Goal: Communication & Community: Answer question/provide support

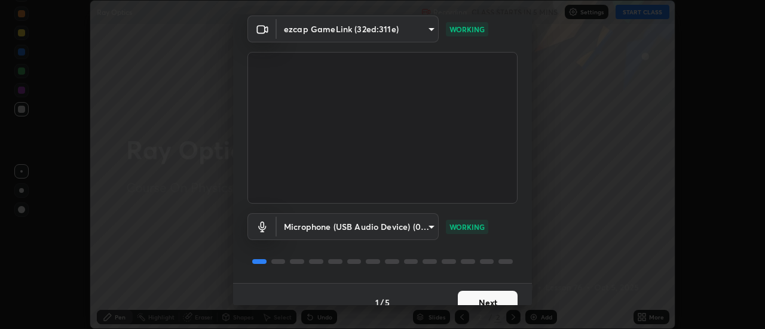
scroll to position [63, 0]
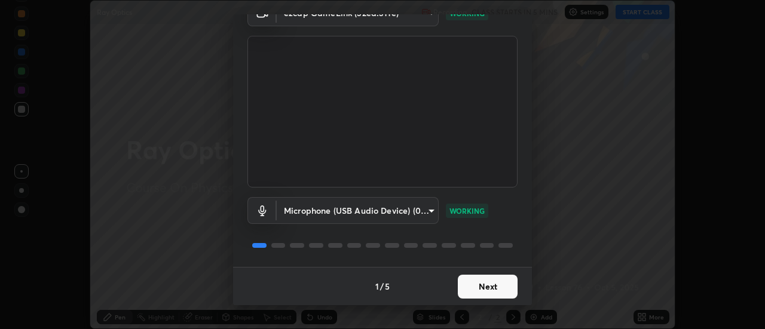
click at [479, 290] on button "Next" at bounding box center [488, 287] width 60 height 24
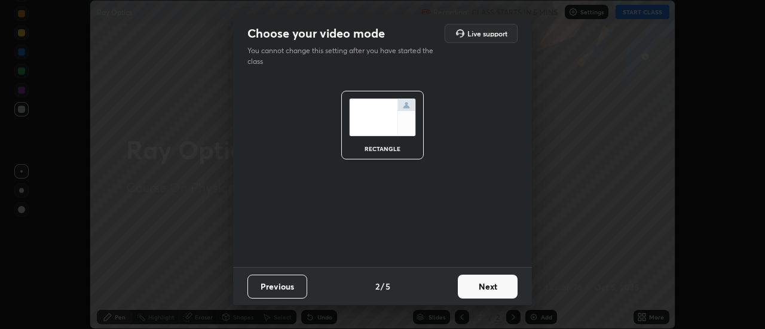
scroll to position [0, 0]
click at [478, 296] on button "Next" at bounding box center [488, 287] width 60 height 24
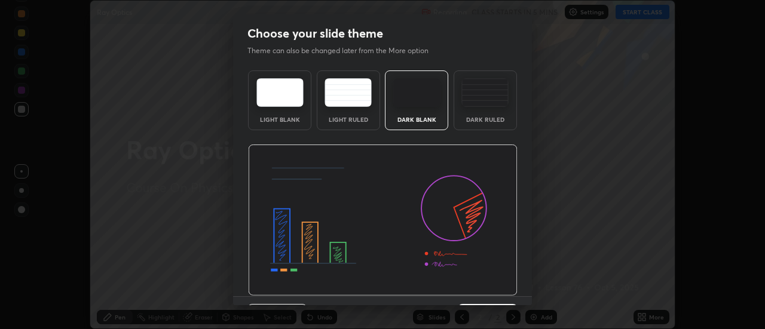
scroll to position [29, 0]
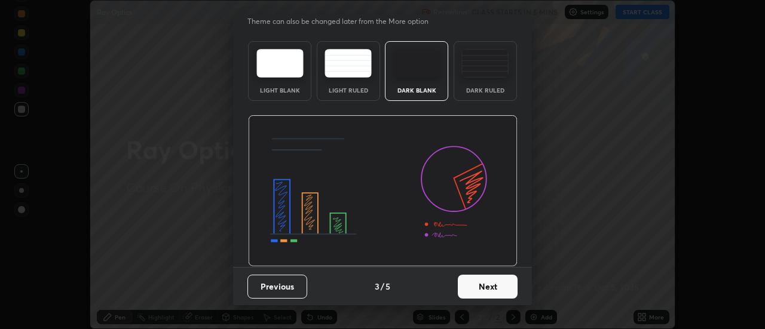
click at [482, 292] on button "Next" at bounding box center [488, 287] width 60 height 24
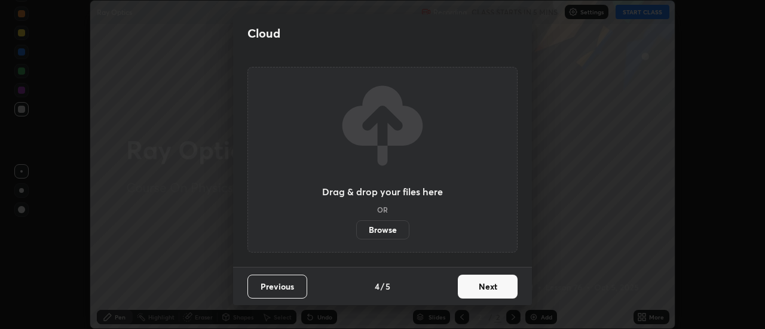
scroll to position [0, 0]
click at [479, 289] on button "Next" at bounding box center [488, 287] width 60 height 24
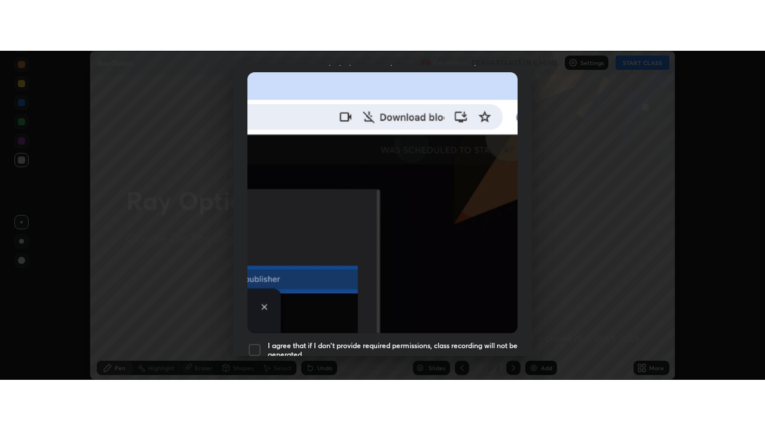
scroll to position [307, 0]
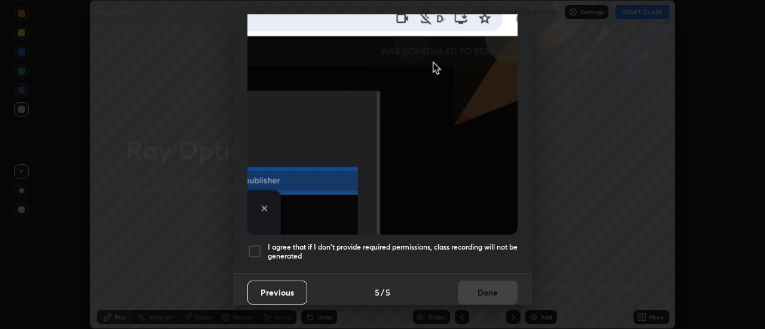
click at [255, 249] on div at bounding box center [254, 251] width 14 height 14
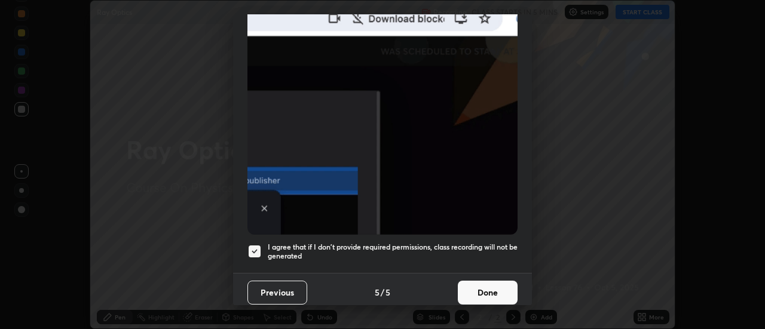
click at [471, 282] on button "Done" at bounding box center [488, 293] width 60 height 24
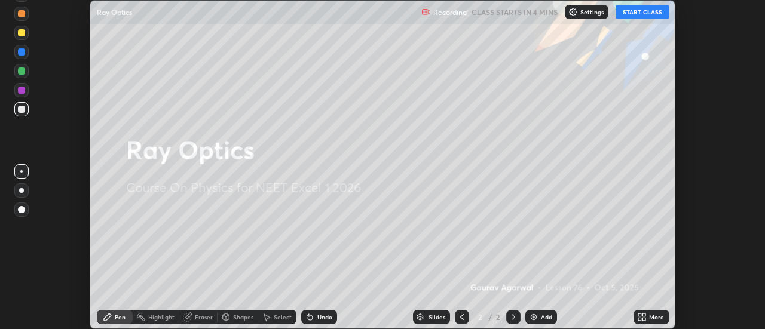
click at [641, 14] on button "START CLASS" at bounding box center [642, 12] width 54 height 14
click at [542, 321] on div "Add" at bounding box center [541, 317] width 32 height 14
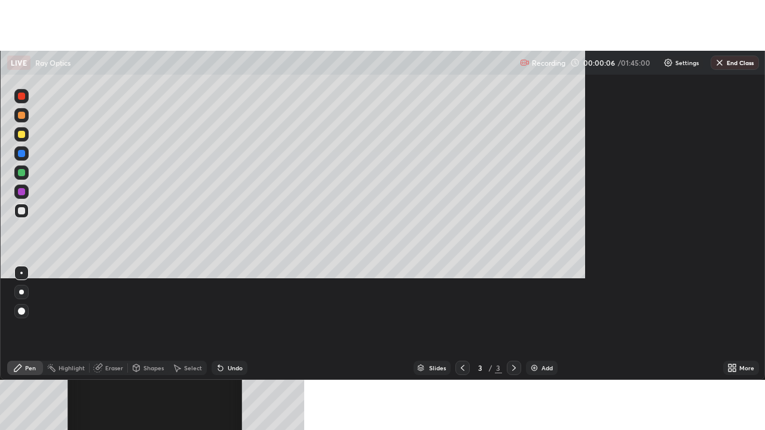
scroll to position [430, 765]
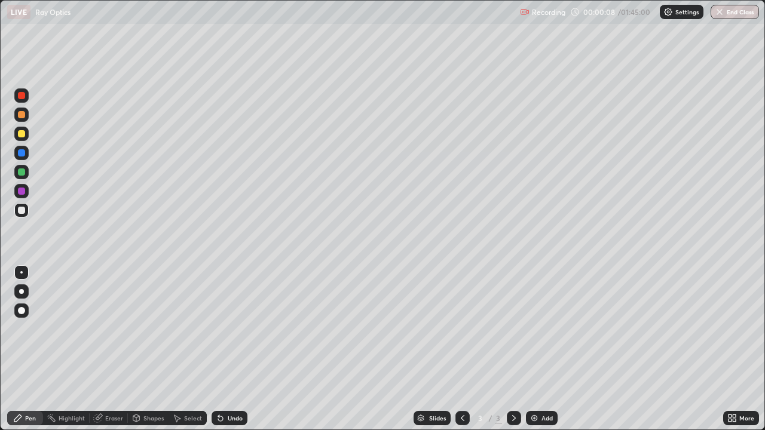
click at [23, 293] on div at bounding box center [21, 291] width 14 height 14
click at [154, 329] on div "Shapes" at bounding box center [153, 418] width 20 height 6
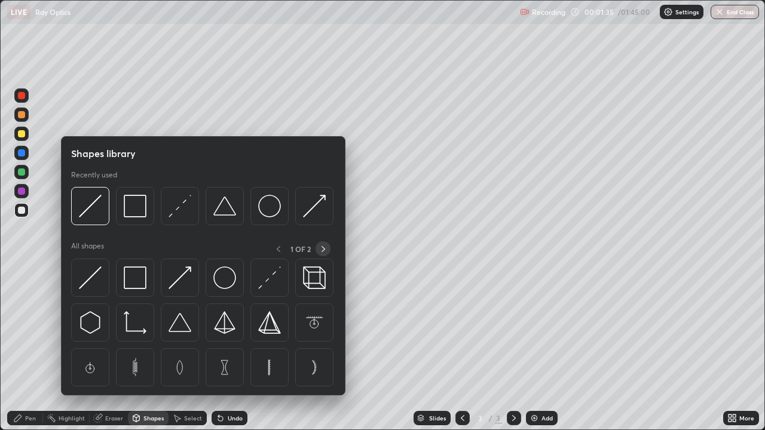
click at [323, 249] on icon at bounding box center [323, 249] width 10 height 10
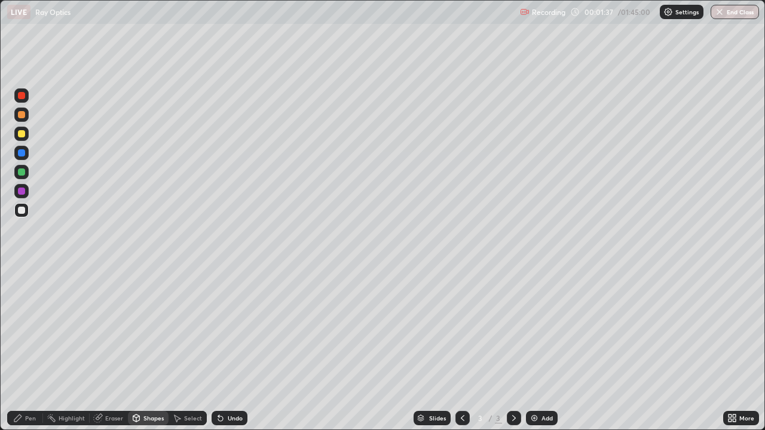
click at [30, 329] on div at bounding box center [21, 246] width 19 height 320
click at [28, 329] on div "Pen" at bounding box center [30, 418] width 11 height 6
click at [231, 329] on div "Undo" at bounding box center [230, 418] width 36 height 14
click at [541, 329] on div "Add" at bounding box center [546, 418] width 11 height 6
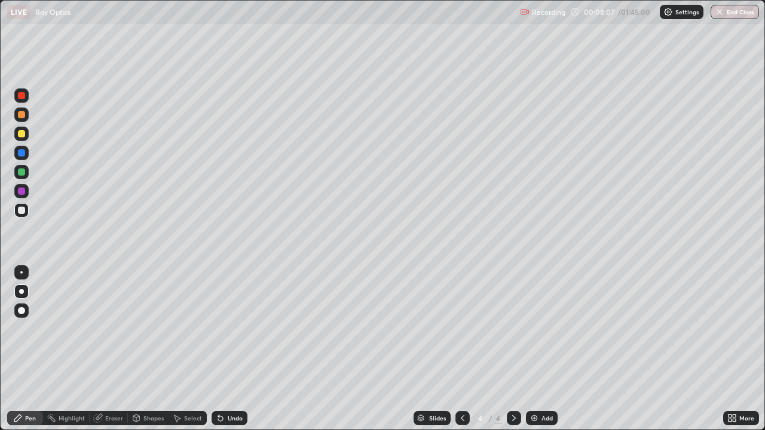
click at [543, 329] on div "Add" at bounding box center [546, 418] width 11 height 6
click at [232, 329] on div "Undo" at bounding box center [235, 418] width 15 height 6
click at [461, 329] on icon at bounding box center [463, 418] width 10 height 10
click at [514, 329] on div at bounding box center [514, 418] width 14 height 14
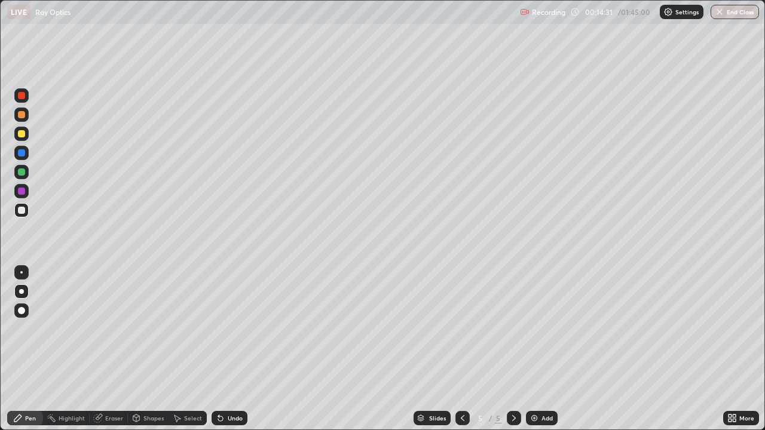
click at [461, 329] on icon at bounding box center [463, 418] width 10 height 10
click at [461, 329] on icon at bounding box center [463, 418] width 4 height 6
click at [535, 329] on img at bounding box center [534, 418] width 10 height 10
click at [538, 329] on div "Add" at bounding box center [542, 418] width 32 height 14
click at [462, 329] on icon at bounding box center [463, 418] width 10 height 10
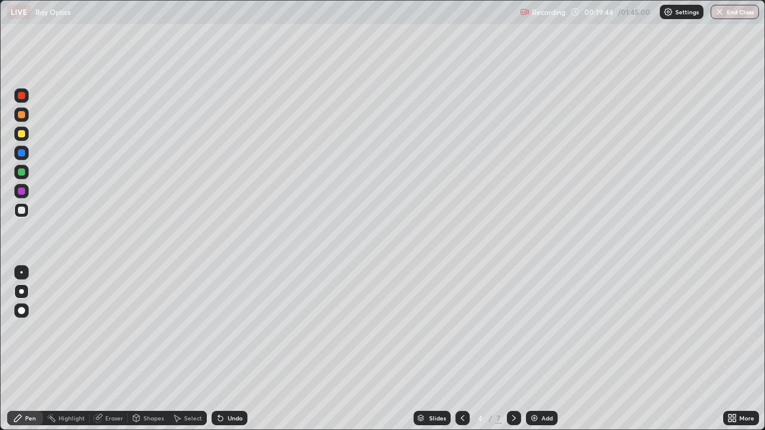
click at [459, 329] on icon at bounding box center [463, 418] width 10 height 10
click at [542, 329] on div "Add" at bounding box center [546, 418] width 11 height 6
click at [461, 329] on icon at bounding box center [463, 418] width 10 height 10
click at [513, 329] on icon at bounding box center [514, 418] width 10 height 10
click at [462, 329] on icon at bounding box center [463, 418] width 10 height 10
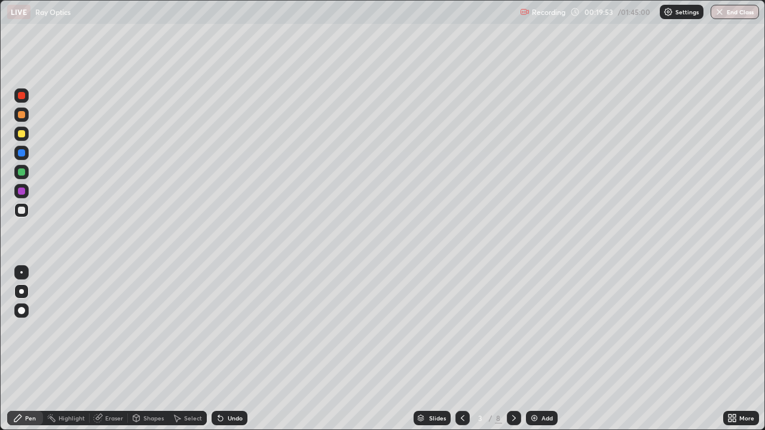
click at [513, 329] on icon at bounding box center [514, 418] width 10 height 10
click at [512, 329] on icon at bounding box center [514, 418] width 4 height 6
click at [461, 329] on icon at bounding box center [463, 418] width 10 height 10
click at [461, 329] on icon at bounding box center [463, 418] width 4 height 6
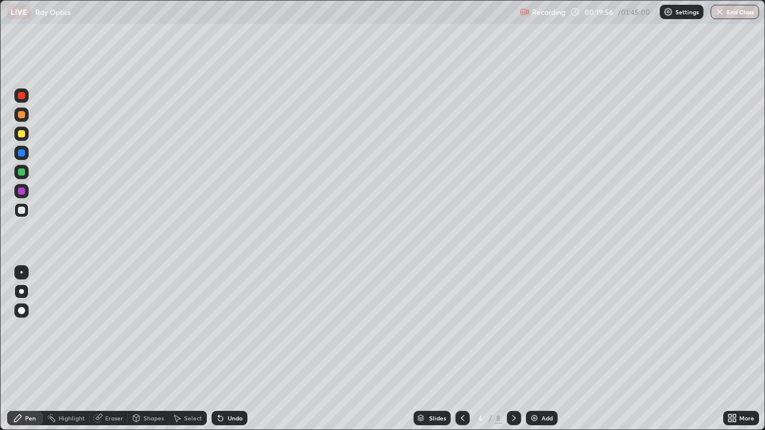
click at [461, 329] on icon at bounding box center [463, 418] width 10 height 10
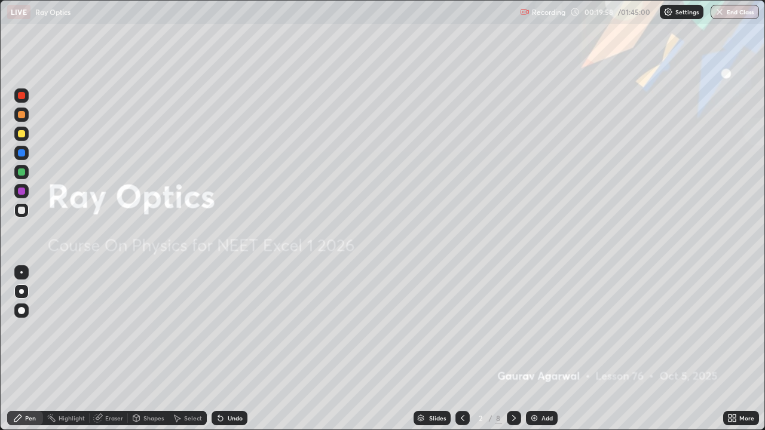
click at [513, 329] on icon at bounding box center [514, 418] width 10 height 10
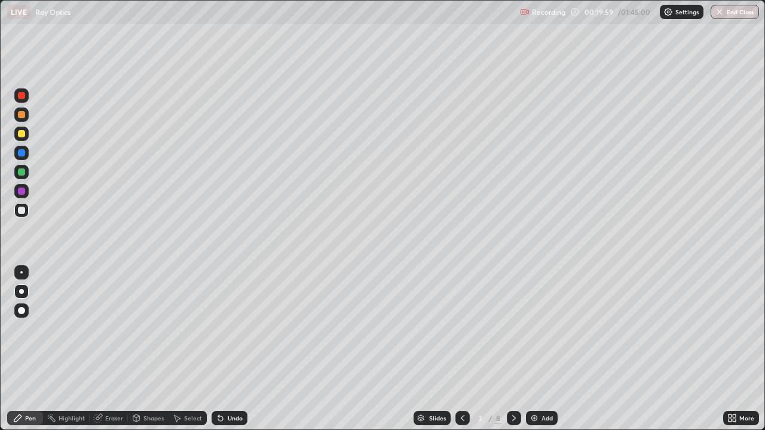
click at [513, 329] on icon at bounding box center [514, 418] width 10 height 10
click at [511, 329] on icon at bounding box center [514, 418] width 10 height 10
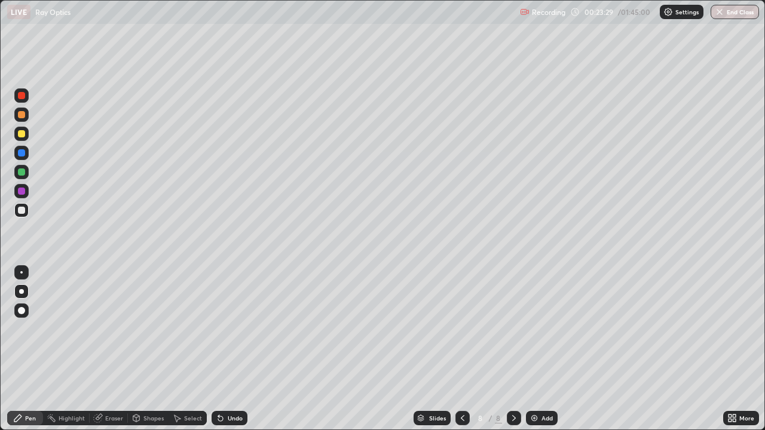
click at [460, 329] on div at bounding box center [462, 418] width 14 height 14
click at [458, 329] on icon at bounding box center [463, 418] width 10 height 10
click at [461, 329] on icon at bounding box center [463, 418] width 10 height 10
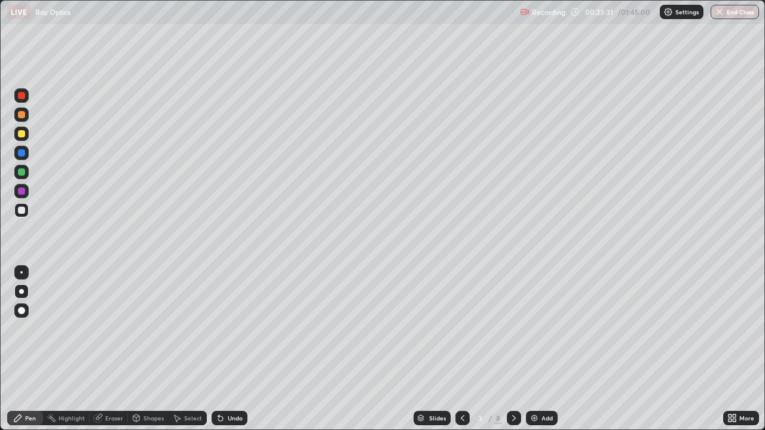
click at [461, 329] on icon at bounding box center [463, 418] width 10 height 10
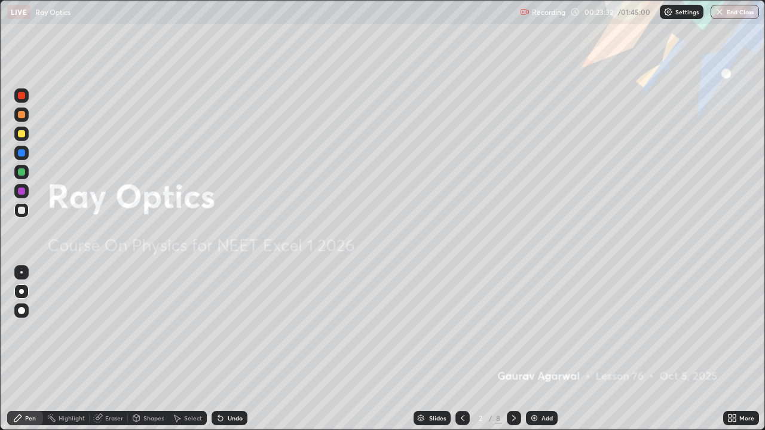
click at [512, 329] on icon at bounding box center [514, 418] width 10 height 10
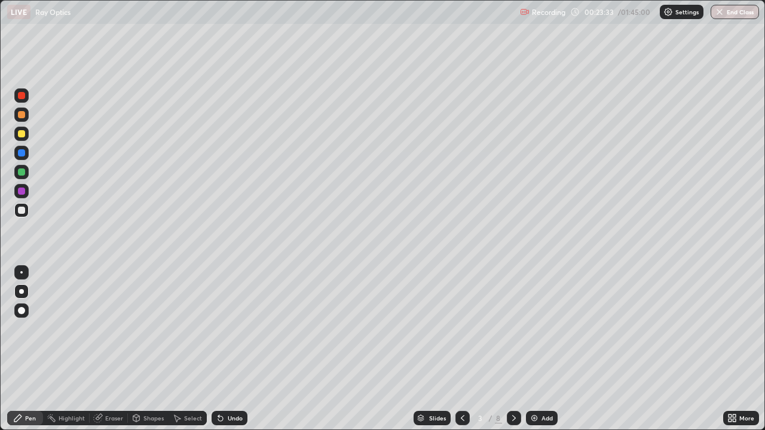
click at [513, 329] on icon at bounding box center [514, 418] width 10 height 10
click at [511, 329] on icon at bounding box center [514, 418] width 10 height 10
click at [112, 329] on div "Eraser" at bounding box center [114, 418] width 18 height 6
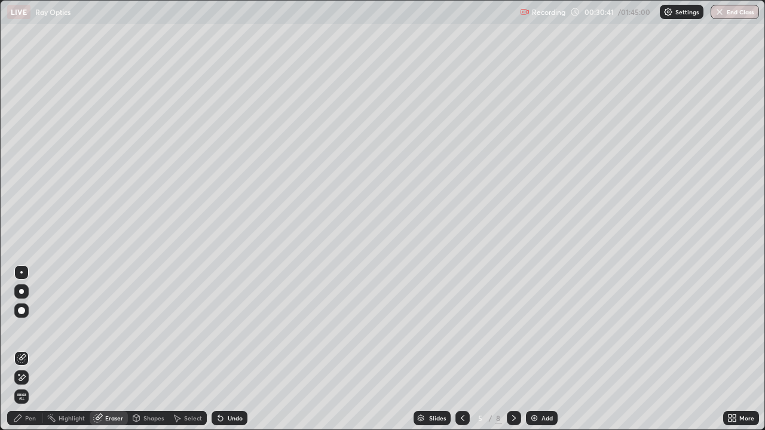
click at [22, 329] on icon at bounding box center [22, 378] width 10 height 10
click at [26, 329] on span "Erase all" at bounding box center [21, 396] width 13 height 7
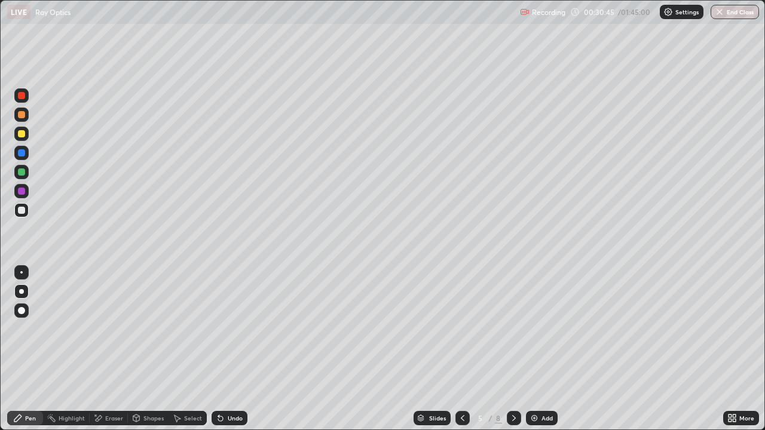
click at [19, 173] on div at bounding box center [21, 171] width 7 height 7
click at [23, 213] on div at bounding box center [21, 210] width 7 height 7
click at [113, 329] on div "Eraser" at bounding box center [114, 418] width 18 height 6
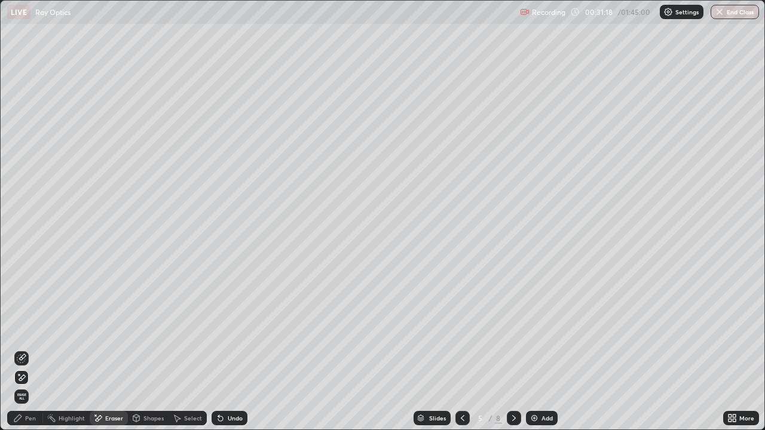
click at [21, 329] on icon at bounding box center [22, 359] width 10 height 10
click at [23, 329] on div "Pen" at bounding box center [25, 418] width 36 height 14
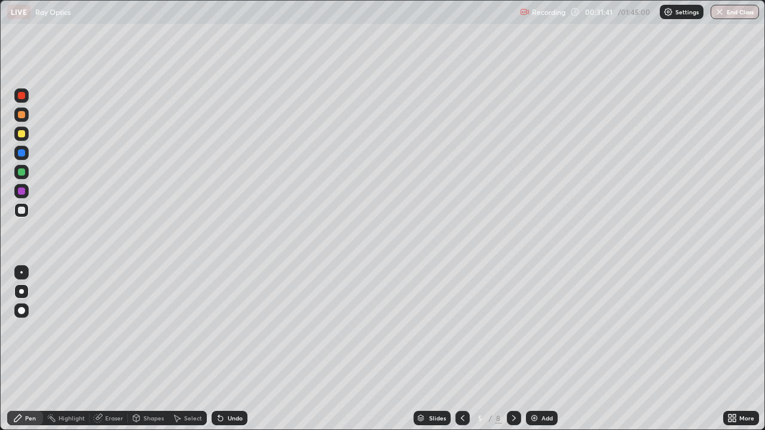
click at [152, 329] on div "Shapes" at bounding box center [153, 418] width 20 height 6
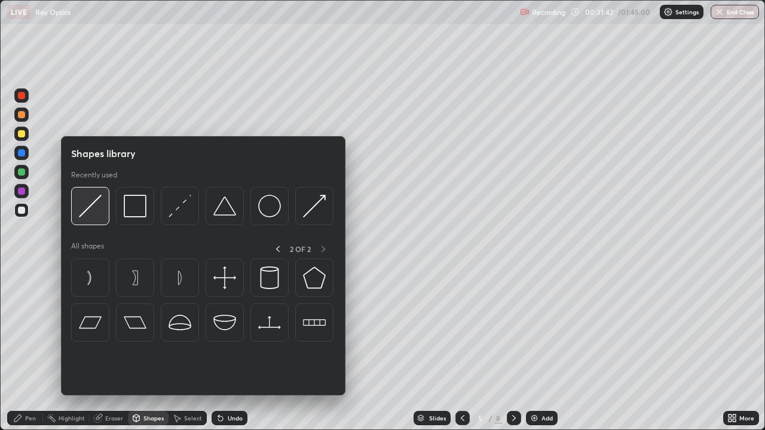
click at [90, 207] on img at bounding box center [90, 206] width 23 height 23
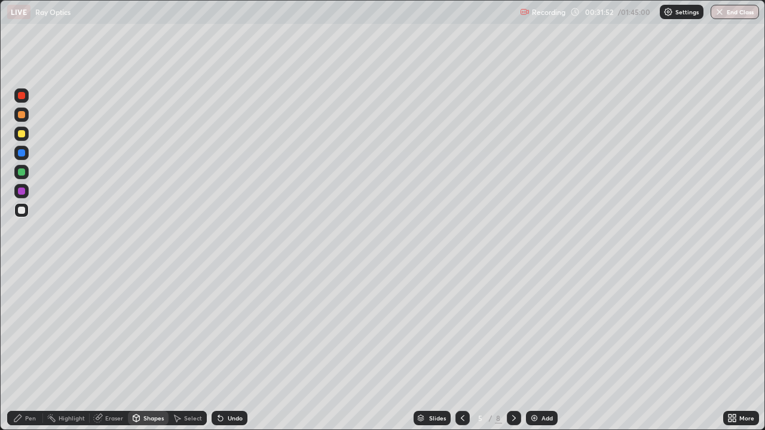
click at [233, 329] on div "Undo" at bounding box center [235, 418] width 15 height 6
click at [228, 329] on div "Undo" at bounding box center [235, 418] width 15 height 6
click at [145, 329] on div "Shapes" at bounding box center [148, 418] width 41 height 14
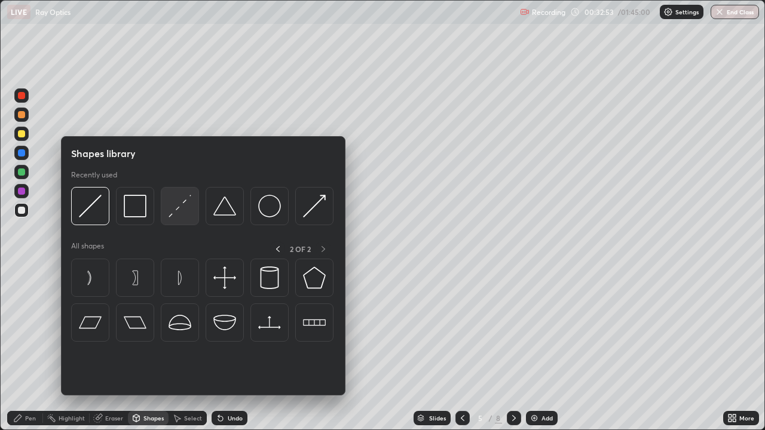
click at [183, 219] on div at bounding box center [180, 206] width 38 height 38
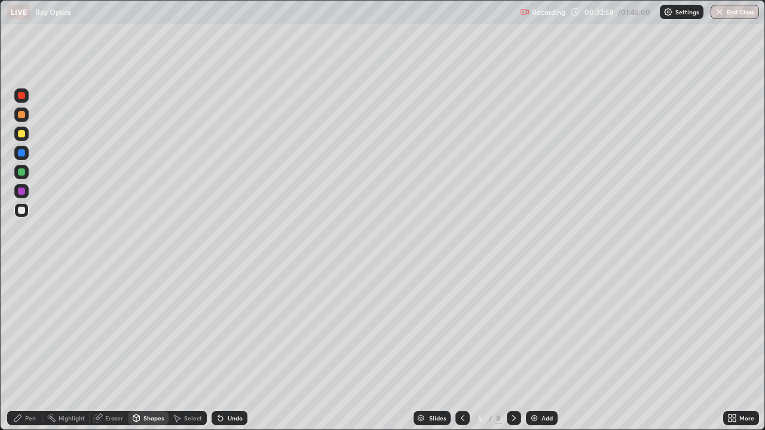
click at [30, 329] on div "Pen" at bounding box center [30, 418] width 11 height 6
click at [18, 188] on div at bounding box center [21, 191] width 14 height 14
click at [28, 329] on div "Pen" at bounding box center [30, 418] width 11 height 6
click at [20, 209] on div at bounding box center [21, 210] width 7 height 7
click at [21, 152] on div at bounding box center [21, 152] width 7 height 7
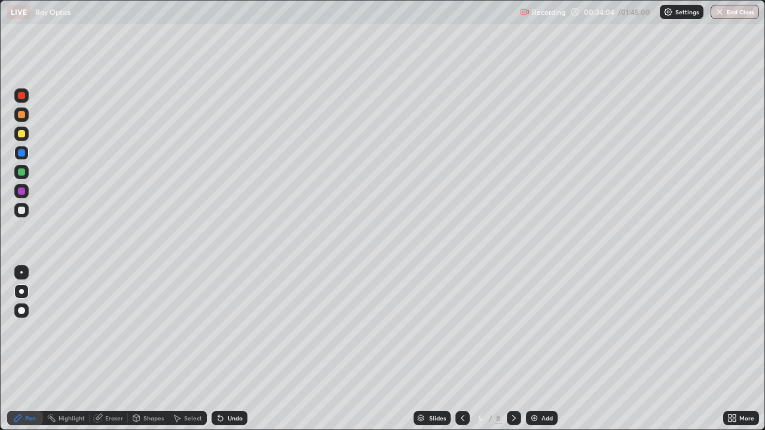
click at [237, 329] on div "Undo" at bounding box center [230, 418] width 36 height 14
click at [243, 329] on div "Undo" at bounding box center [230, 418] width 36 height 14
click at [19, 93] on div at bounding box center [21, 95] width 7 height 7
click at [511, 329] on icon at bounding box center [514, 418] width 10 height 10
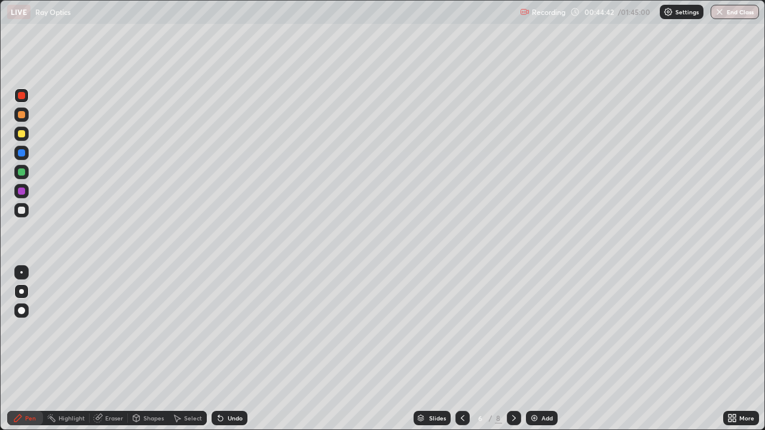
click at [23, 170] on div at bounding box center [21, 171] width 7 height 7
click at [459, 329] on icon at bounding box center [463, 418] width 10 height 10
click at [512, 329] on icon at bounding box center [514, 418] width 10 height 10
click at [234, 329] on div "Undo" at bounding box center [235, 418] width 15 height 6
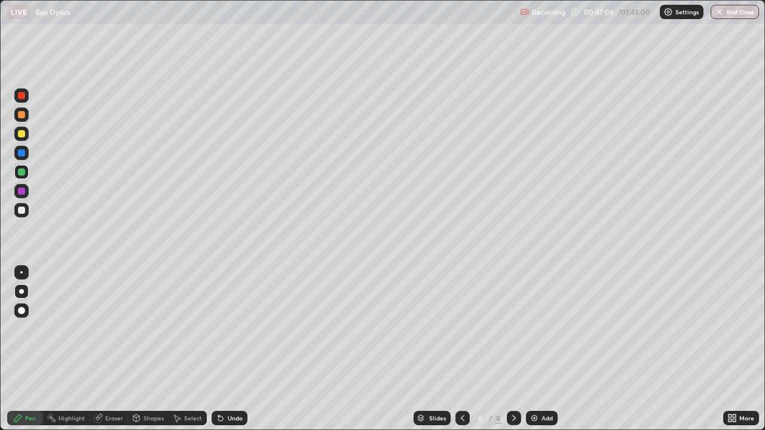
click at [229, 329] on div "Undo" at bounding box center [230, 418] width 36 height 14
click at [22, 215] on div at bounding box center [21, 210] width 14 height 14
click at [513, 329] on icon at bounding box center [514, 418] width 10 height 10
click at [511, 329] on icon at bounding box center [514, 418] width 10 height 10
click at [551, 329] on div "Add" at bounding box center [546, 418] width 11 height 6
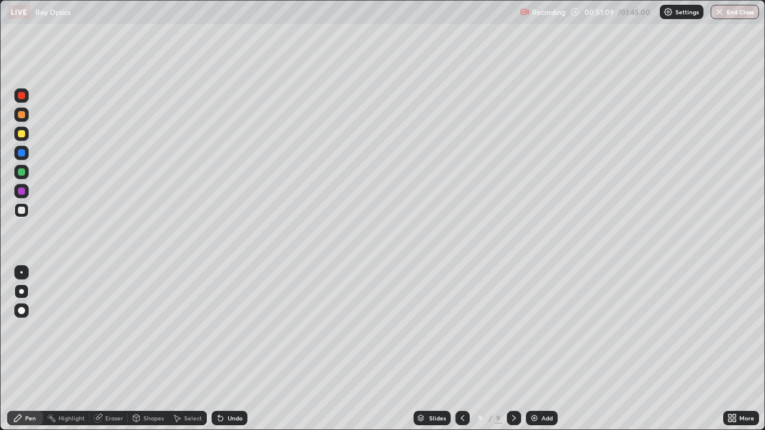
click at [24, 134] on div at bounding box center [21, 133] width 7 height 7
click at [20, 210] on div at bounding box center [21, 210] width 7 height 7
click at [32, 329] on div "Pen" at bounding box center [25, 418] width 36 height 14
click at [154, 329] on div "Shapes" at bounding box center [153, 418] width 20 height 6
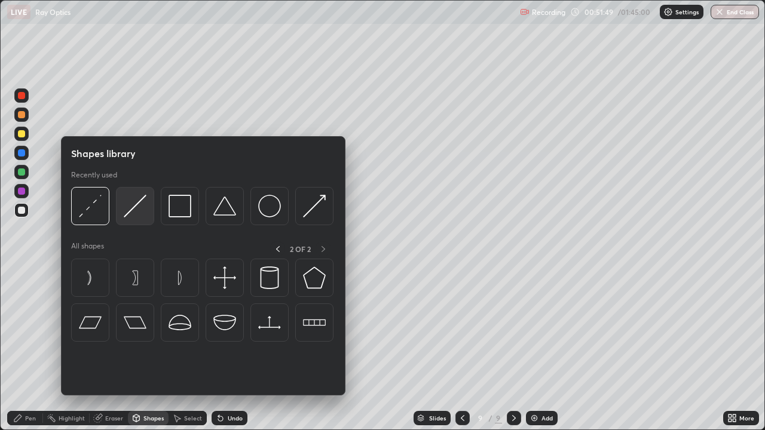
click at [137, 202] on img at bounding box center [135, 206] width 23 height 23
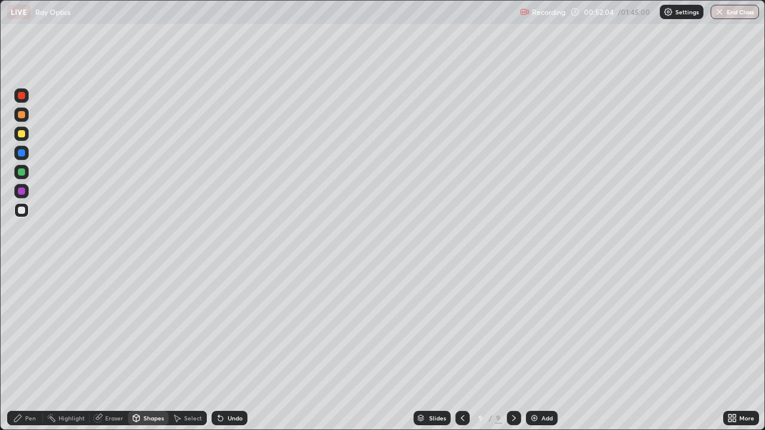
click at [155, 329] on div "Shapes" at bounding box center [153, 418] width 20 height 6
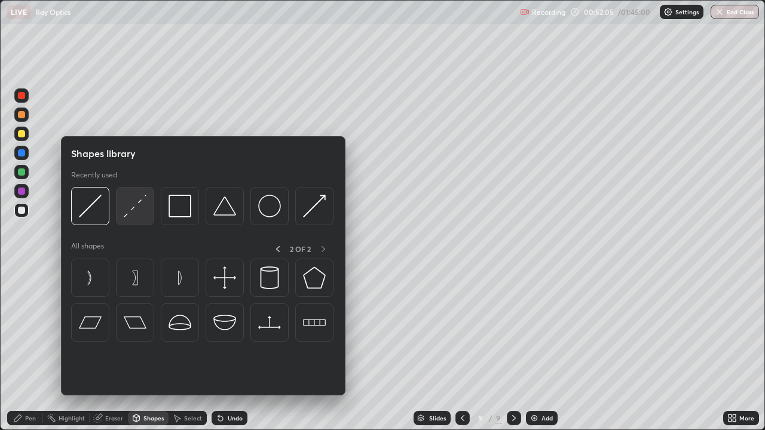
click at [137, 212] on img at bounding box center [135, 206] width 23 height 23
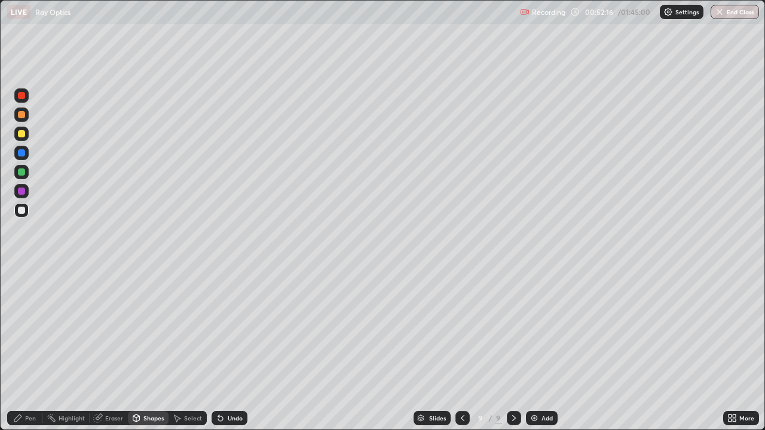
click at [30, 329] on div "Pen" at bounding box center [30, 418] width 11 height 6
click at [21, 172] on div at bounding box center [21, 171] width 7 height 7
click at [22, 134] on div at bounding box center [21, 133] width 7 height 7
click at [23, 215] on div at bounding box center [21, 210] width 14 height 14
click at [24, 191] on div at bounding box center [21, 191] width 7 height 7
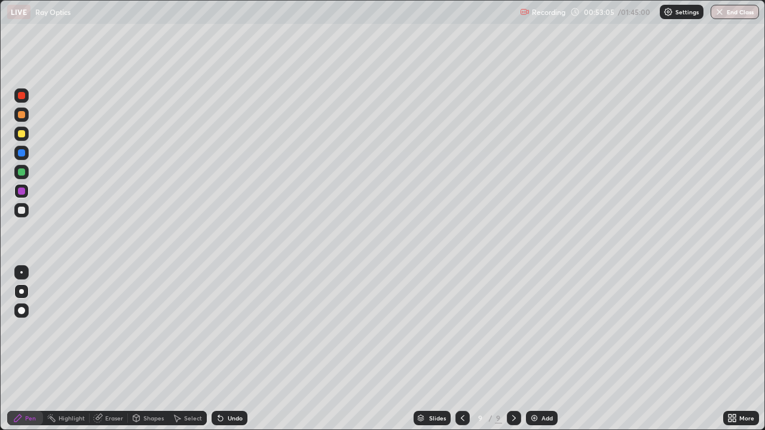
click at [233, 329] on div "Undo" at bounding box center [235, 418] width 15 height 6
click at [22, 209] on div at bounding box center [21, 210] width 7 height 7
click at [19, 112] on div at bounding box center [21, 114] width 7 height 7
click at [21, 203] on div at bounding box center [21, 210] width 14 height 14
click at [24, 174] on div at bounding box center [21, 171] width 7 height 7
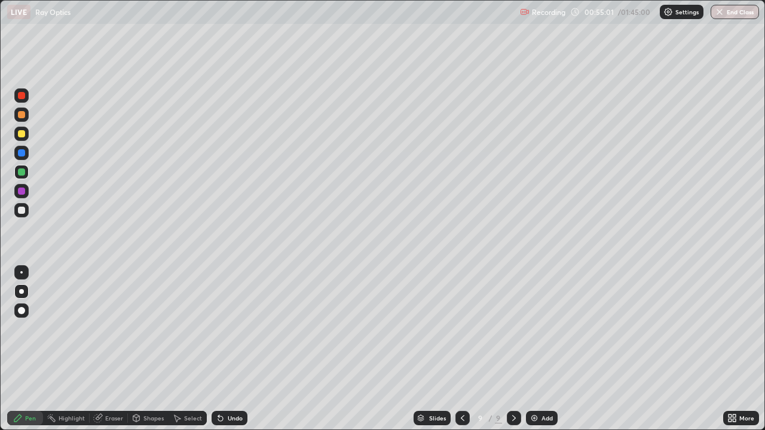
click at [27, 213] on div at bounding box center [21, 210] width 14 height 14
click at [232, 329] on div "Undo" at bounding box center [235, 418] width 15 height 6
click at [544, 329] on div "Add" at bounding box center [546, 418] width 11 height 6
click at [462, 329] on icon at bounding box center [462, 418] width 4 height 6
click at [513, 329] on icon at bounding box center [514, 418] width 10 height 10
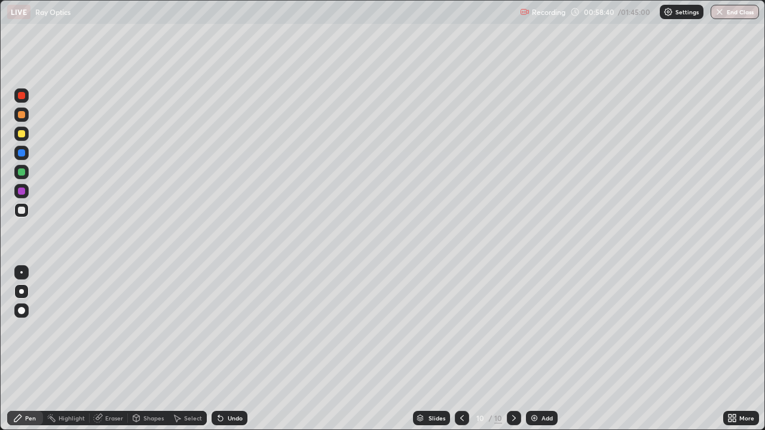
click at [235, 329] on div "Undo" at bounding box center [235, 418] width 15 height 6
click at [231, 329] on div "Undo" at bounding box center [230, 418] width 36 height 14
click at [462, 329] on icon at bounding box center [462, 418] width 10 height 10
click at [511, 329] on icon at bounding box center [514, 418] width 10 height 10
click at [461, 329] on icon at bounding box center [462, 418] width 10 height 10
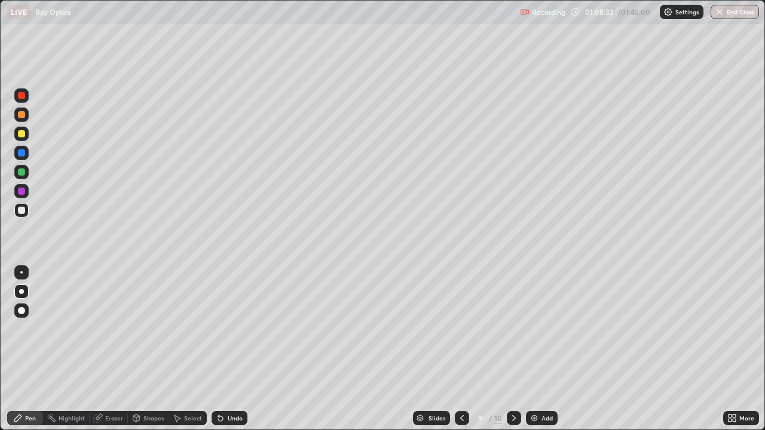
click at [512, 329] on icon at bounding box center [514, 418] width 10 height 10
click at [154, 329] on div "Shapes" at bounding box center [153, 418] width 20 height 6
click at [230, 329] on div "Undo" at bounding box center [235, 418] width 15 height 6
click at [27, 329] on div "Pen" at bounding box center [30, 418] width 11 height 6
click at [152, 329] on div "Shapes" at bounding box center [153, 418] width 20 height 6
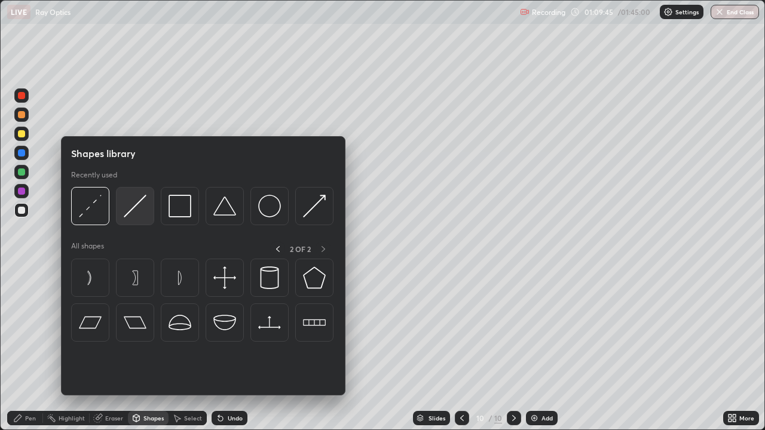
click at [137, 210] on img at bounding box center [135, 206] width 23 height 23
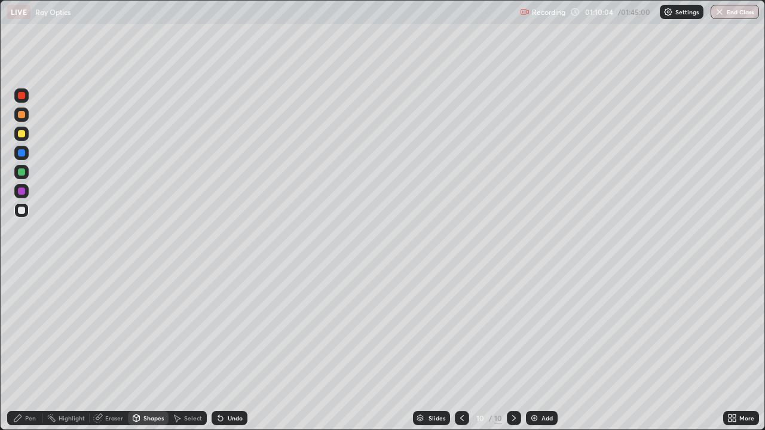
click at [156, 329] on div "Shapes" at bounding box center [153, 418] width 20 height 6
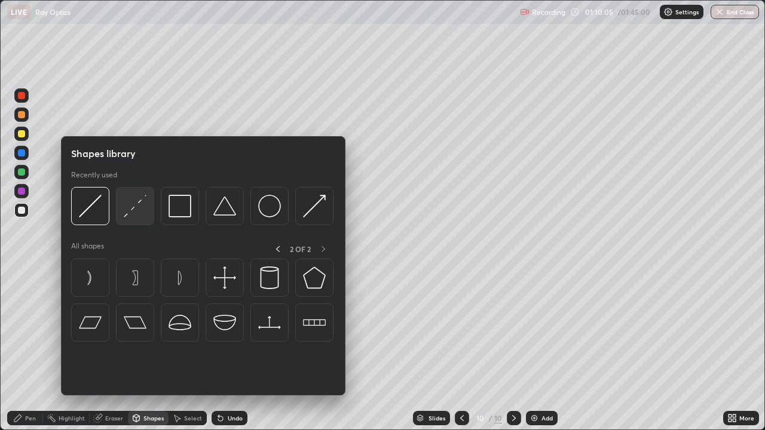
click at [143, 208] on img at bounding box center [135, 206] width 23 height 23
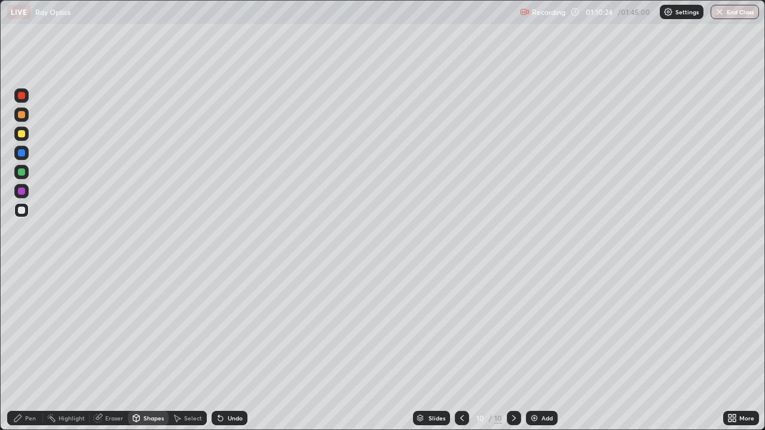
click at [150, 329] on div "Shapes" at bounding box center [153, 418] width 20 height 6
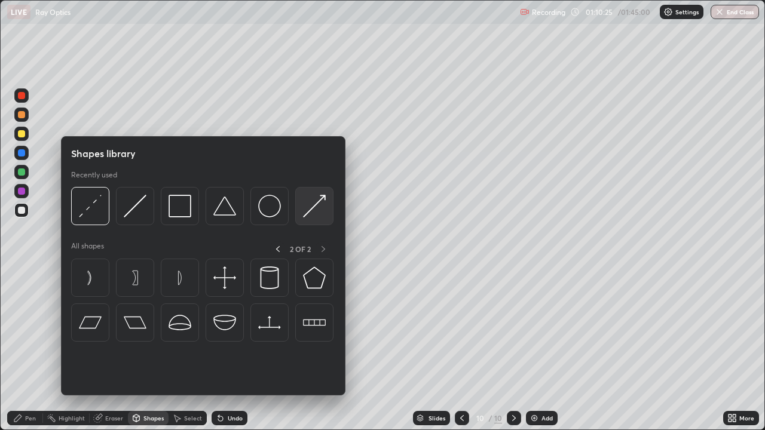
click at [314, 207] on img at bounding box center [314, 206] width 23 height 23
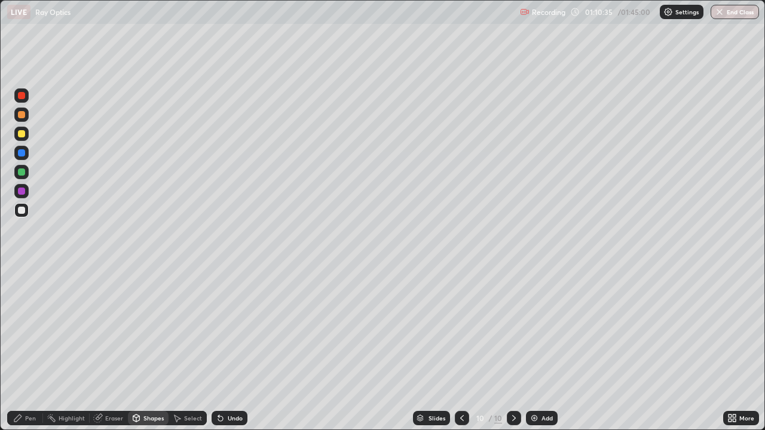
click at [32, 329] on div "Pen" at bounding box center [30, 418] width 11 height 6
click at [151, 329] on div "Shapes" at bounding box center [148, 418] width 41 height 14
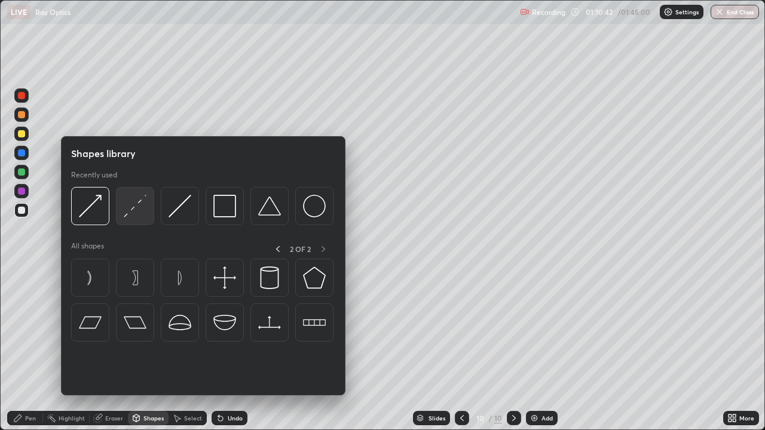
click at [129, 206] on img at bounding box center [135, 206] width 23 height 23
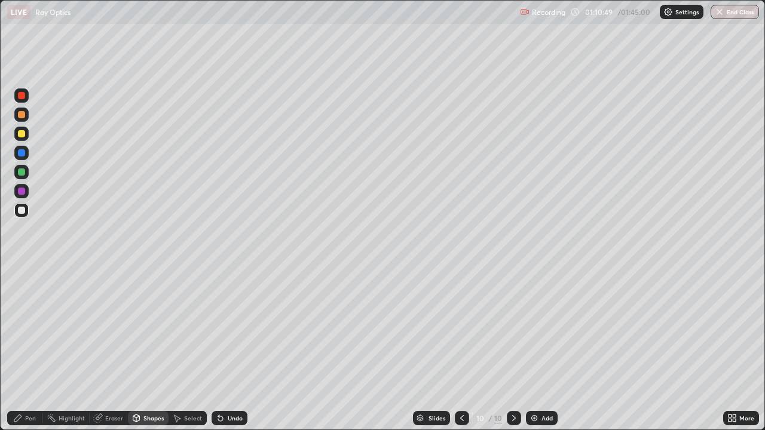
click at [35, 329] on div "Pen" at bounding box center [30, 418] width 11 height 6
click at [27, 165] on div at bounding box center [21, 172] width 14 height 19
click at [24, 192] on div at bounding box center [21, 191] width 7 height 7
click at [26, 136] on div at bounding box center [21, 134] width 14 height 14
click at [541, 329] on div "Add" at bounding box center [546, 418] width 11 height 6
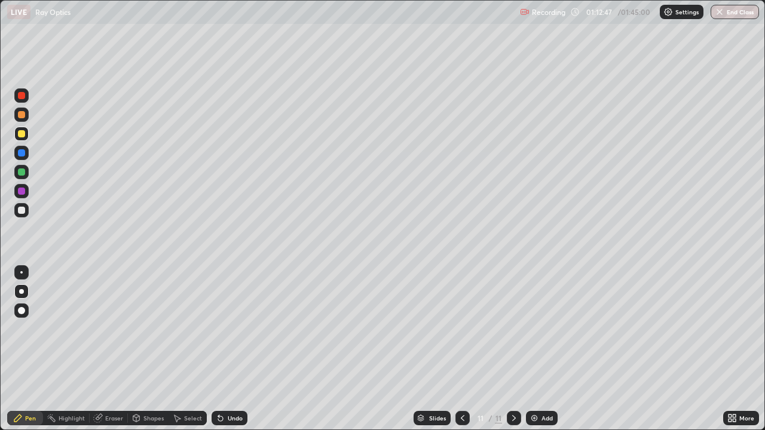
click at [237, 329] on div "Undo" at bounding box center [235, 418] width 15 height 6
click at [238, 329] on div "Undo" at bounding box center [235, 418] width 15 height 6
click at [23, 209] on div at bounding box center [21, 210] width 7 height 7
click at [458, 329] on icon at bounding box center [463, 418] width 10 height 10
click at [511, 329] on icon at bounding box center [514, 418] width 10 height 10
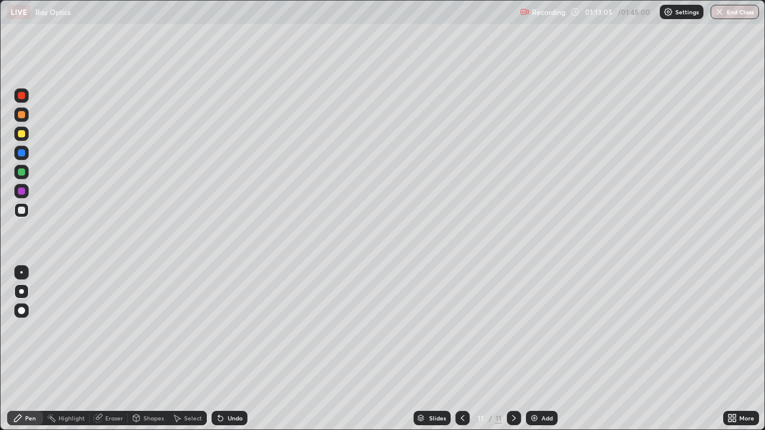
click at [229, 329] on div "Undo" at bounding box center [235, 418] width 15 height 6
click at [231, 329] on div "Undo" at bounding box center [235, 418] width 15 height 6
click at [235, 329] on div "Undo" at bounding box center [235, 418] width 15 height 6
click at [235, 329] on div "Undo" at bounding box center [230, 418] width 36 height 14
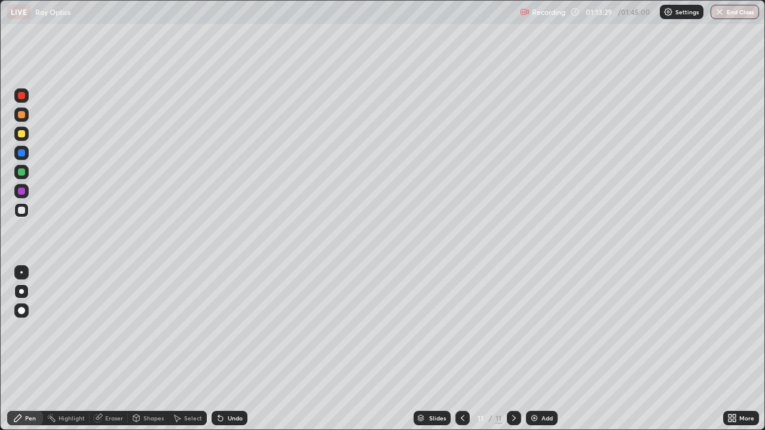
click at [235, 329] on div "Undo" at bounding box center [230, 418] width 36 height 14
click at [234, 329] on div "Undo" at bounding box center [230, 418] width 36 height 14
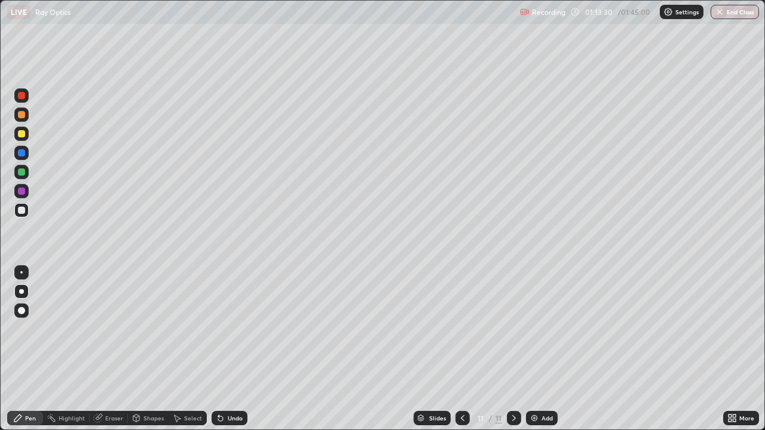
click at [234, 329] on div "Undo" at bounding box center [230, 418] width 36 height 14
click at [236, 329] on div "Undo" at bounding box center [230, 418] width 36 height 14
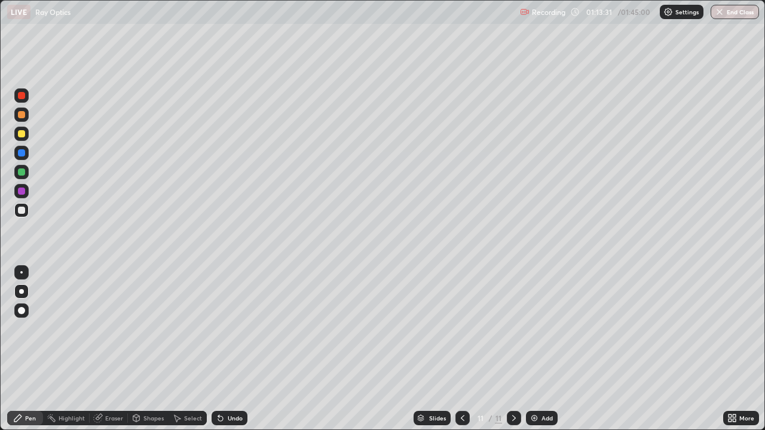
click at [236, 329] on div "Undo" at bounding box center [230, 418] width 36 height 14
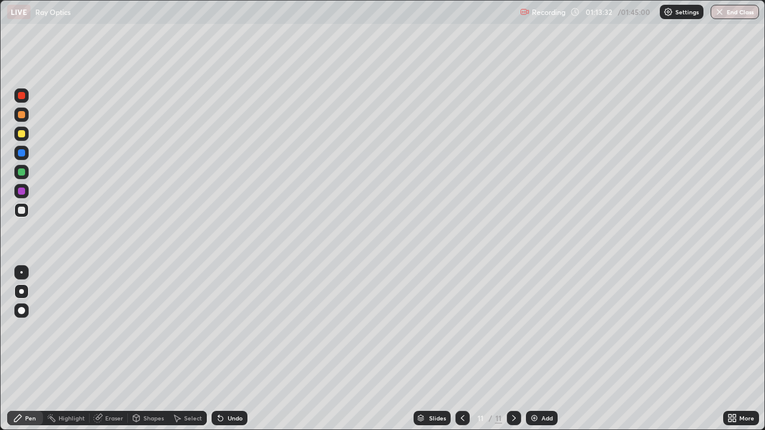
click at [236, 329] on div "Undo" at bounding box center [230, 418] width 36 height 14
click at [235, 329] on div "Undo" at bounding box center [230, 418] width 36 height 14
click at [116, 329] on div "Eraser" at bounding box center [114, 418] width 18 height 6
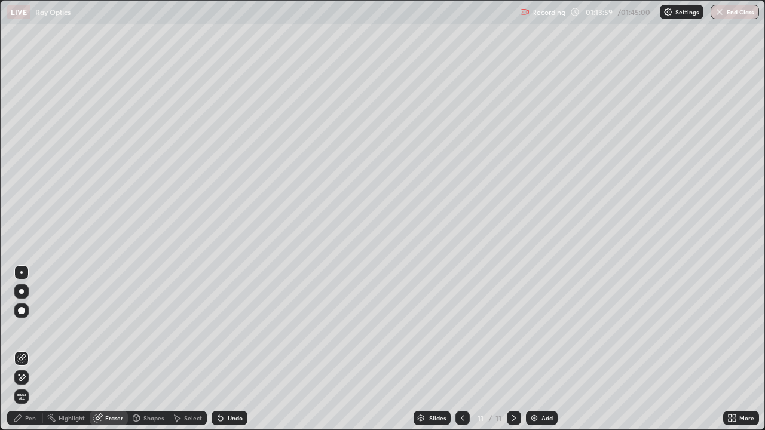
click at [22, 329] on icon at bounding box center [17, 418] width 7 height 7
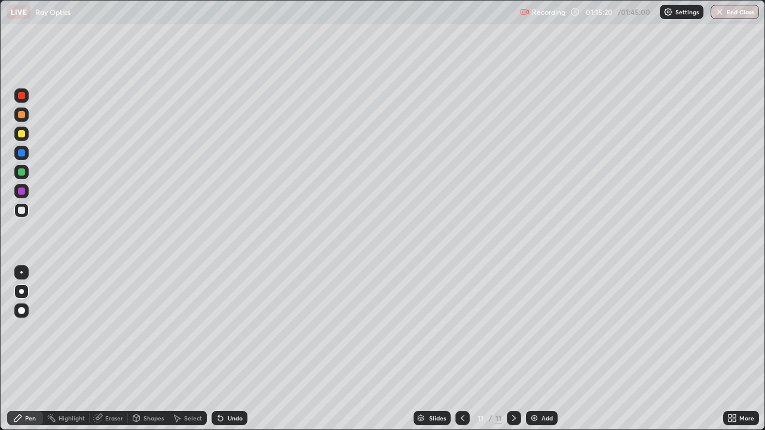
click at [230, 329] on div "Undo" at bounding box center [230, 418] width 36 height 14
click at [231, 329] on div "Undo" at bounding box center [235, 418] width 15 height 6
click at [229, 329] on div "Undo" at bounding box center [235, 418] width 15 height 6
click at [228, 329] on div "Undo" at bounding box center [235, 418] width 15 height 6
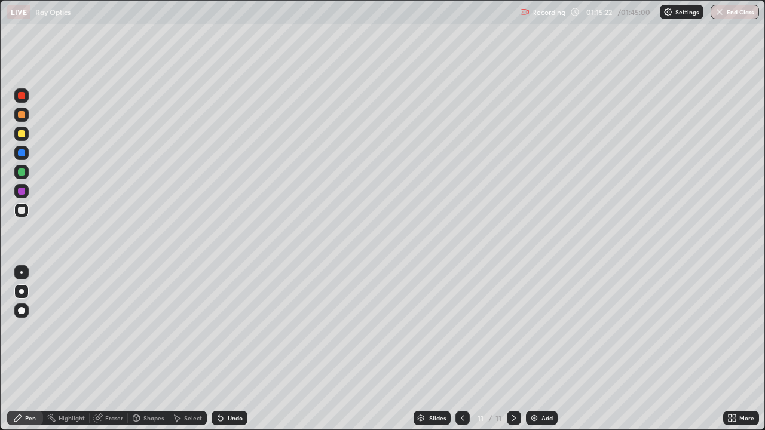
click at [228, 329] on div "Undo" at bounding box center [235, 418] width 15 height 6
click at [226, 329] on div "Undo" at bounding box center [230, 418] width 36 height 14
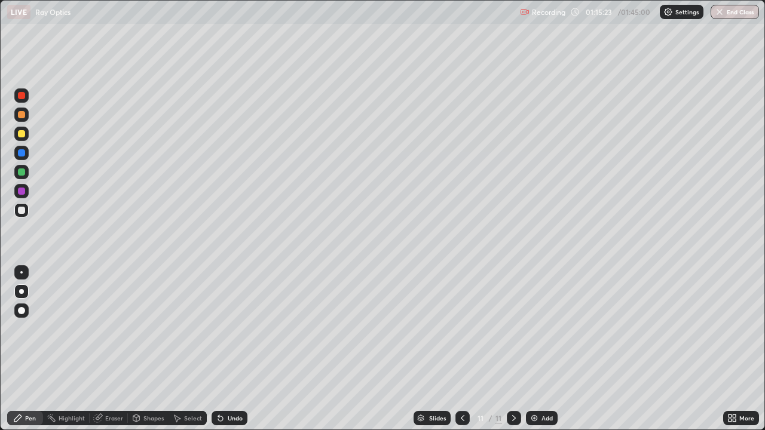
click at [228, 329] on div "Undo" at bounding box center [235, 418] width 15 height 6
click at [232, 329] on div "Undo" at bounding box center [235, 418] width 15 height 6
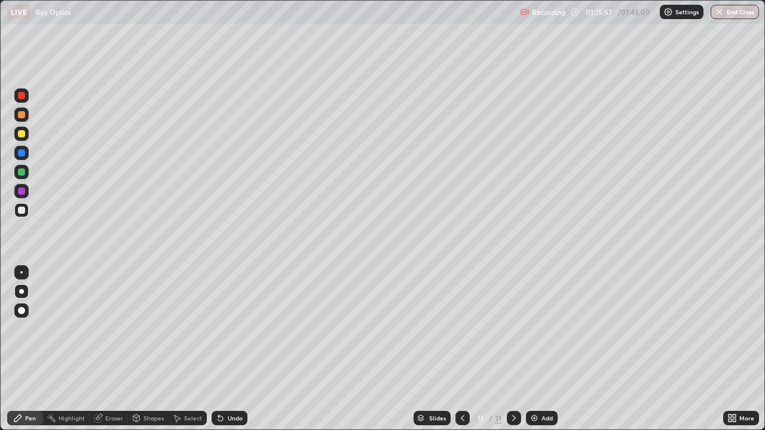
click at [461, 329] on icon at bounding box center [463, 418] width 10 height 10
click at [511, 329] on icon at bounding box center [514, 418] width 10 height 10
click at [459, 329] on div at bounding box center [462, 418] width 14 height 14
click at [515, 329] on div at bounding box center [514, 418] width 14 height 14
click at [543, 329] on div "Add" at bounding box center [546, 418] width 11 height 6
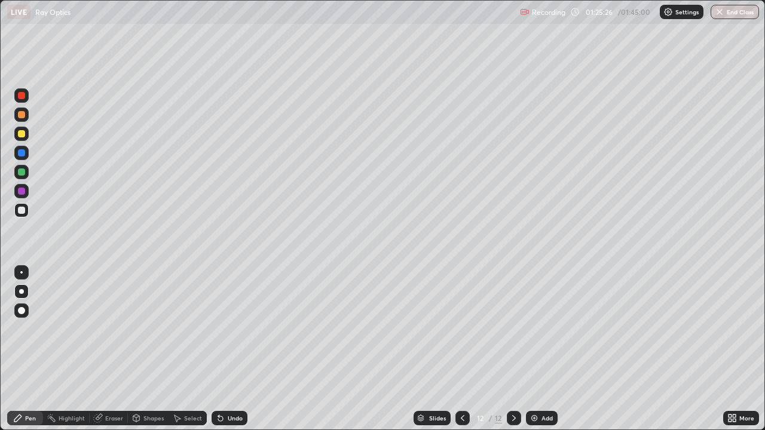
click at [152, 329] on div "Shapes" at bounding box center [153, 418] width 20 height 6
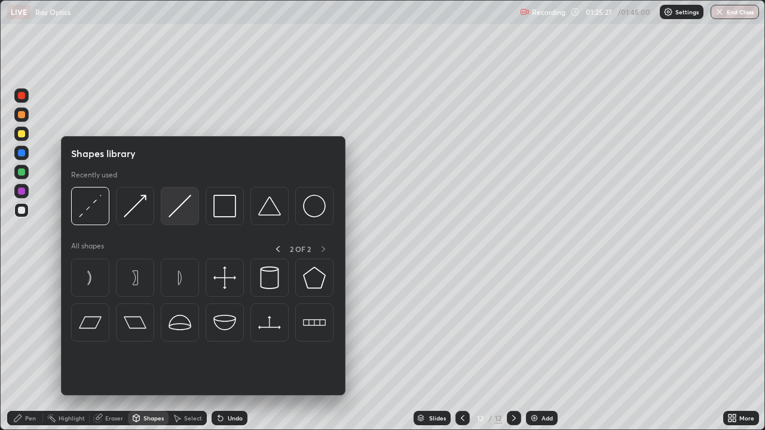
click at [176, 213] on img at bounding box center [179, 206] width 23 height 23
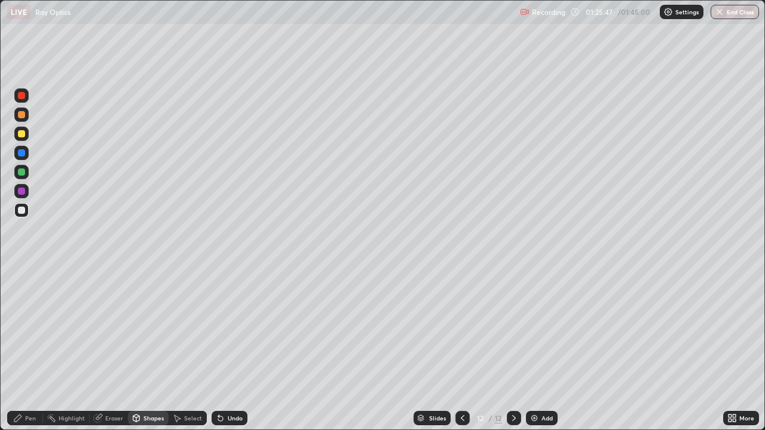
click at [149, 329] on div "Shapes" at bounding box center [153, 418] width 20 height 6
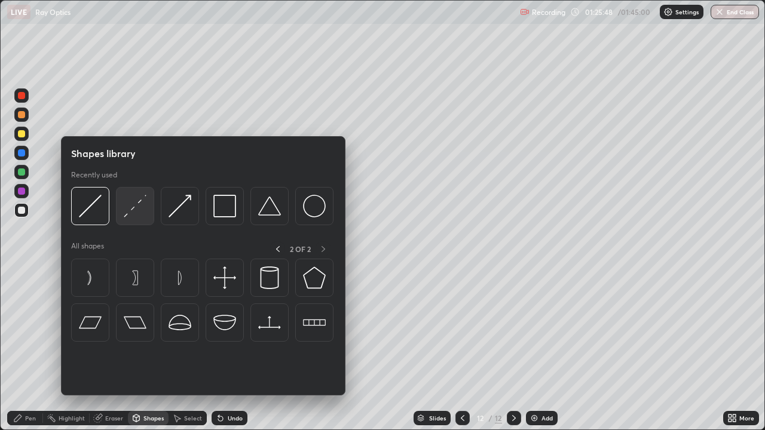
click at [139, 212] on img at bounding box center [135, 206] width 23 height 23
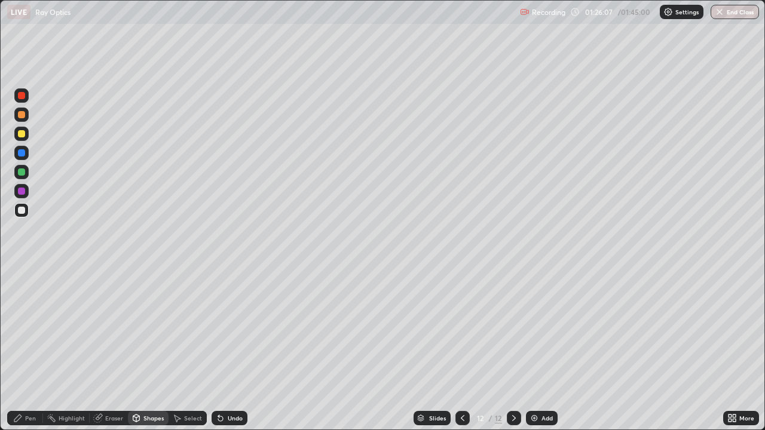
click at [146, 329] on div "Shapes" at bounding box center [153, 418] width 20 height 6
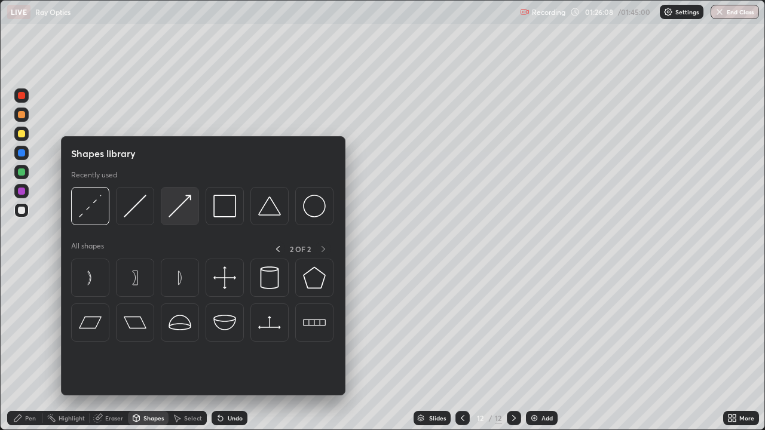
click at [186, 206] on img at bounding box center [179, 206] width 23 height 23
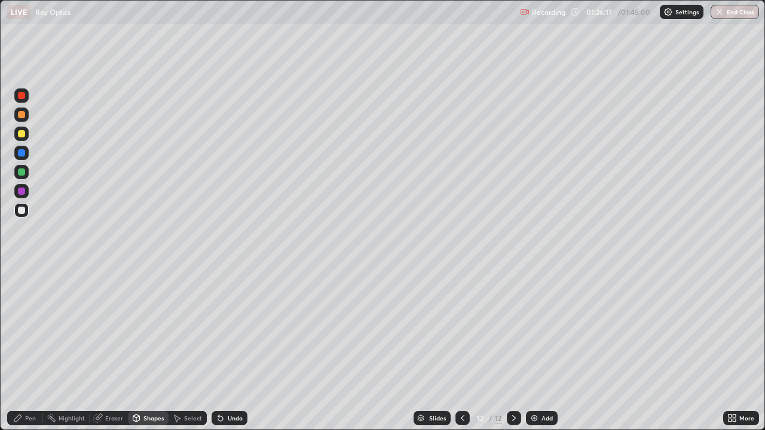
click at [33, 329] on div "Pen" at bounding box center [30, 418] width 11 height 6
click at [156, 329] on div "Shapes" at bounding box center [153, 418] width 20 height 6
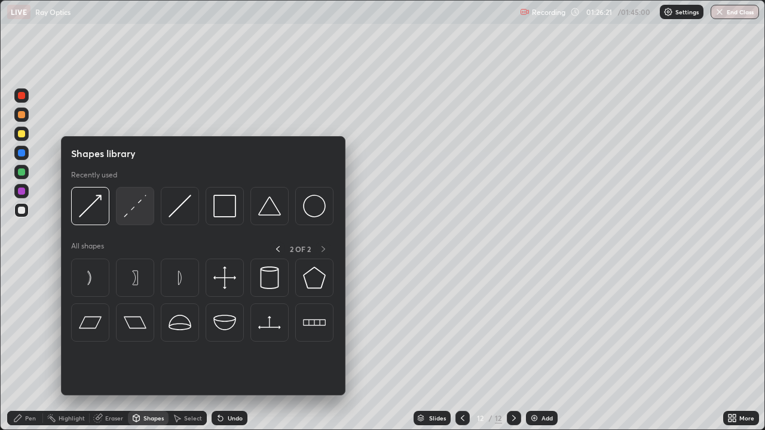
click at [139, 209] on img at bounding box center [135, 206] width 23 height 23
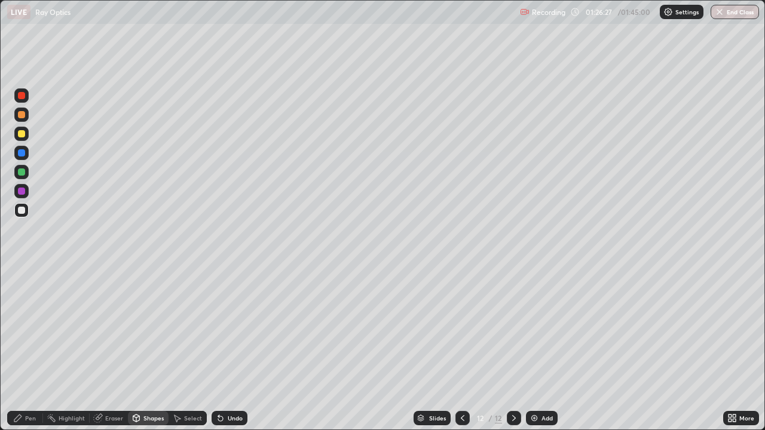
click at [27, 329] on div "Pen" at bounding box center [30, 418] width 11 height 6
click at [23, 167] on div at bounding box center [21, 172] width 14 height 14
click at [21, 135] on div at bounding box center [21, 133] width 7 height 7
click at [23, 194] on div at bounding box center [21, 191] width 7 height 7
click at [21, 191] on div at bounding box center [21, 191] width 7 height 7
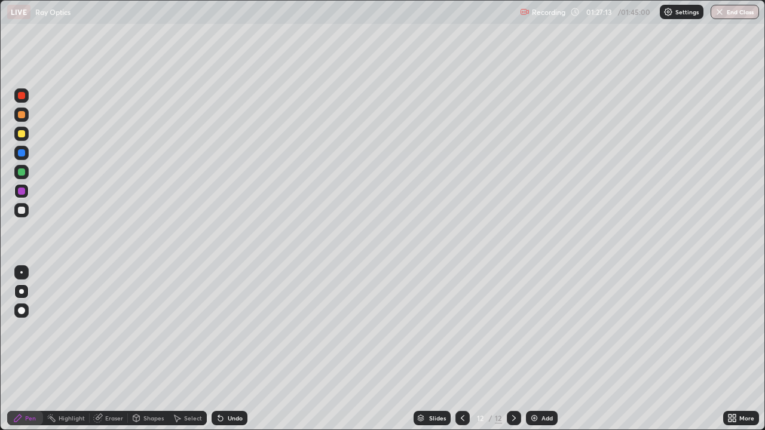
click at [22, 209] on div at bounding box center [21, 210] width 7 height 7
click at [232, 329] on div "Undo" at bounding box center [235, 418] width 15 height 6
click at [231, 329] on div "Undo" at bounding box center [230, 418] width 36 height 14
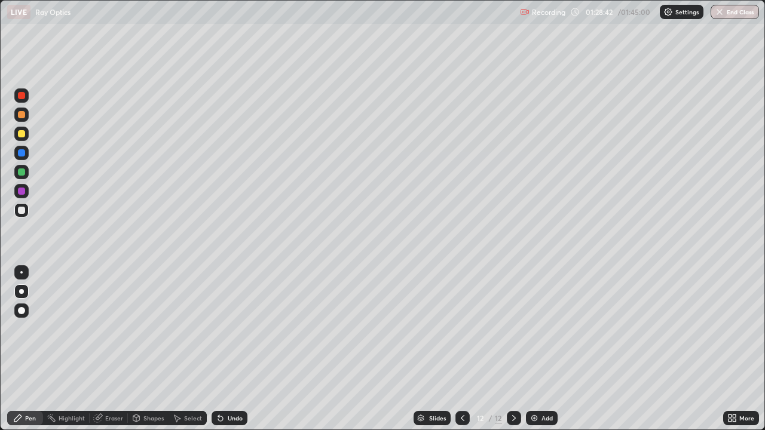
click at [22, 172] on div at bounding box center [21, 171] width 7 height 7
click at [21, 212] on div at bounding box center [21, 210] width 7 height 7
click at [236, 329] on div "Undo" at bounding box center [235, 418] width 15 height 6
click at [552, 329] on div "Add" at bounding box center [542, 418] width 32 height 14
click at [228, 329] on div "Undo" at bounding box center [230, 418] width 36 height 14
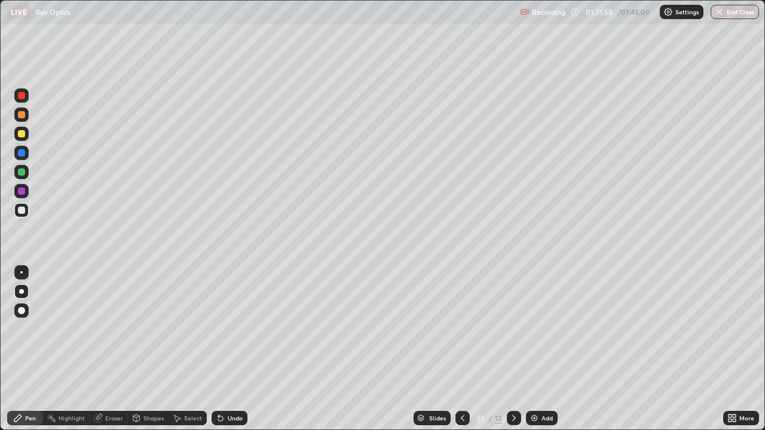
click at [461, 329] on icon at bounding box center [463, 418] width 10 height 10
click at [511, 329] on icon at bounding box center [514, 418] width 10 height 10
click at [461, 329] on icon at bounding box center [463, 418] width 10 height 10
click at [511, 329] on icon at bounding box center [514, 418] width 10 height 10
click at [235, 329] on div "Undo" at bounding box center [235, 418] width 15 height 6
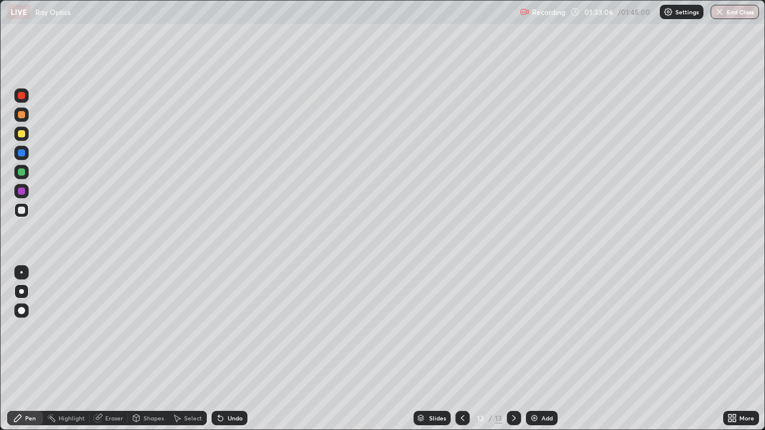
click at [237, 329] on div "Undo" at bounding box center [235, 418] width 15 height 6
click at [22, 173] on div at bounding box center [21, 171] width 7 height 7
click at [23, 209] on div at bounding box center [21, 210] width 7 height 7
click at [142, 329] on div "Shapes" at bounding box center [148, 418] width 41 height 14
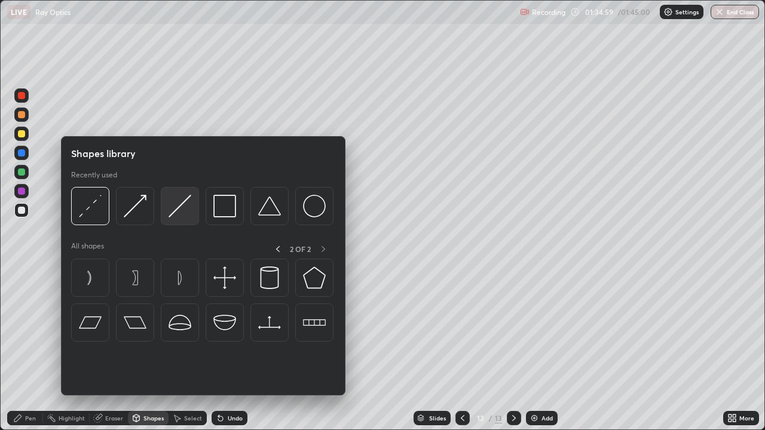
click at [182, 210] on img at bounding box center [179, 206] width 23 height 23
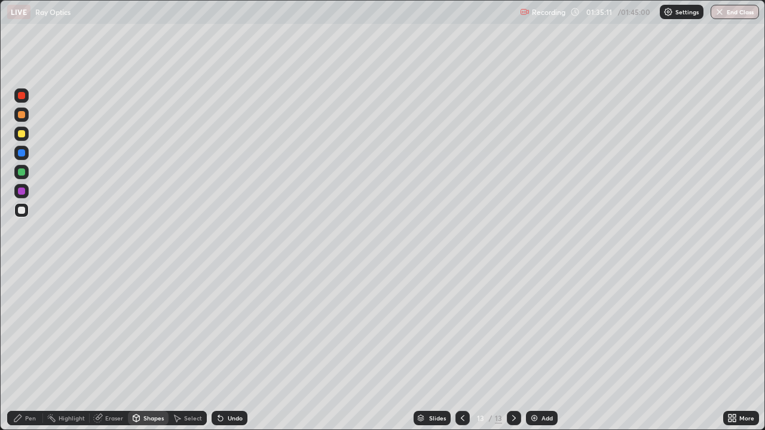
click at [150, 329] on div "Shapes" at bounding box center [153, 418] width 20 height 6
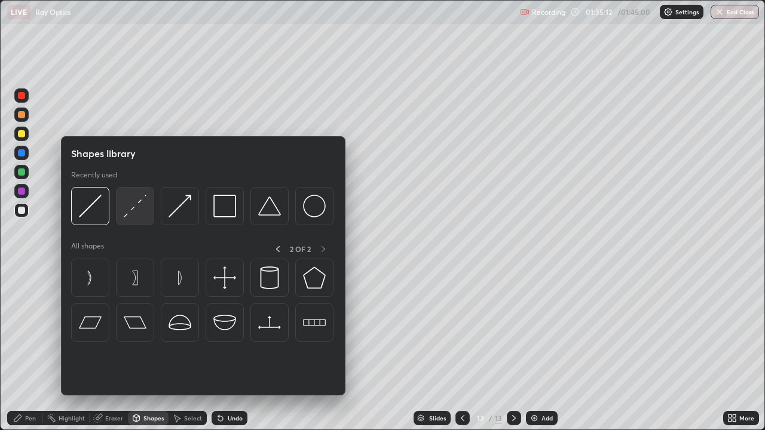
click at [132, 208] on img at bounding box center [135, 206] width 23 height 23
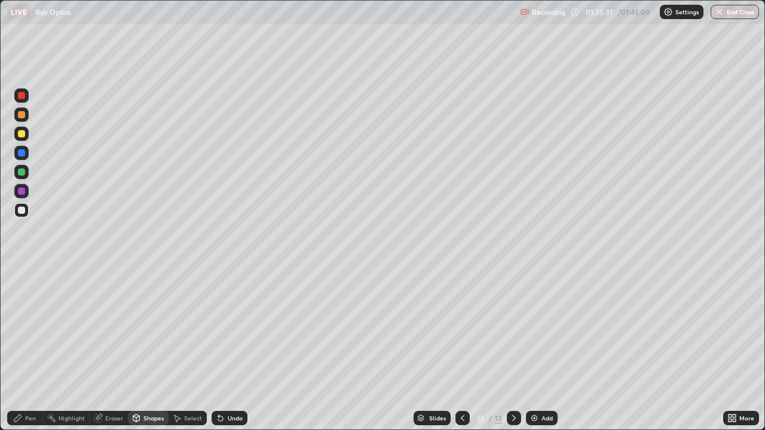
click at [154, 329] on div "Shapes" at bounding box center [153, 418] width 20 height 6
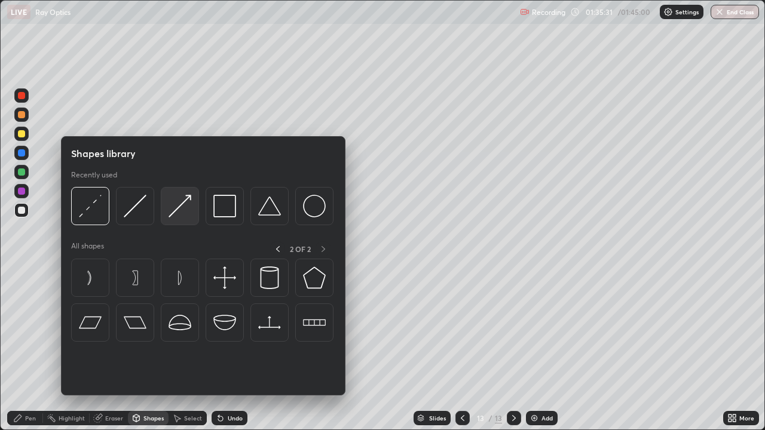
click at [182, 209] on img at bounding box center [179, 206] width 23 height 23
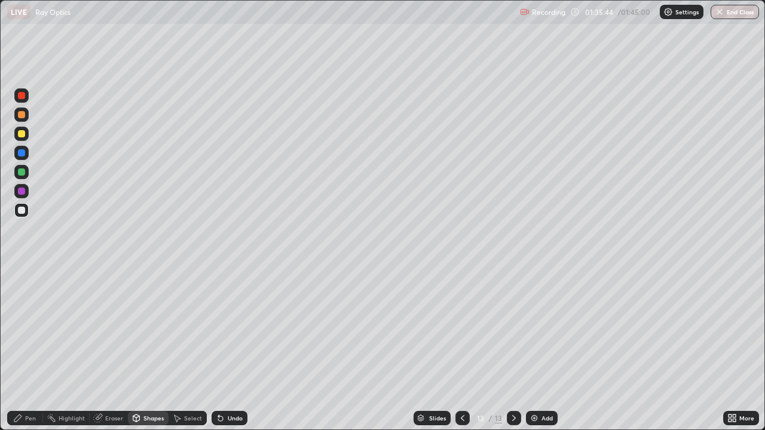
click at [17, 192] on div at bounding box center [21, 191] width 14 height 14
click at [240, 329] on div "Undo" at bounding box center [235, 418] width 15 height 6
click at [23, 329] on div "Pen" at bounding box center [25, 418] width 36 height 14
click at [26, 174] on div at bounding box center [21, 172] width 14 height 14
click at [20, 134] on div at bounding box center [21, 133] width 7 height 7
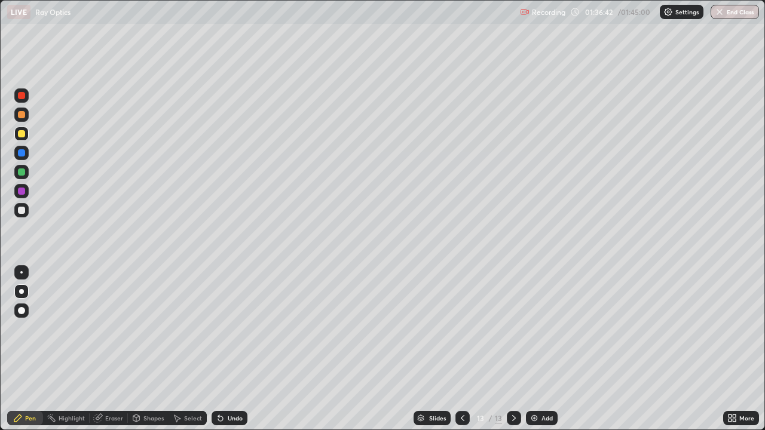
click at [20, 215] on div at bounding box center [21, 210] width 14 height 14
click at [543, 329] on div "Add" at bounding box center [546, 418] width 11 height 6
click at [230, 329] on div "Undo" at bounding box center [235, 418] width 15 height 6
click at [235, 329] on div "Undo" at bounding box center [235, 418] width 15 height 6
click at [238, 329] on div "Undo" at bounding box center [235, 418] width 15 height 6
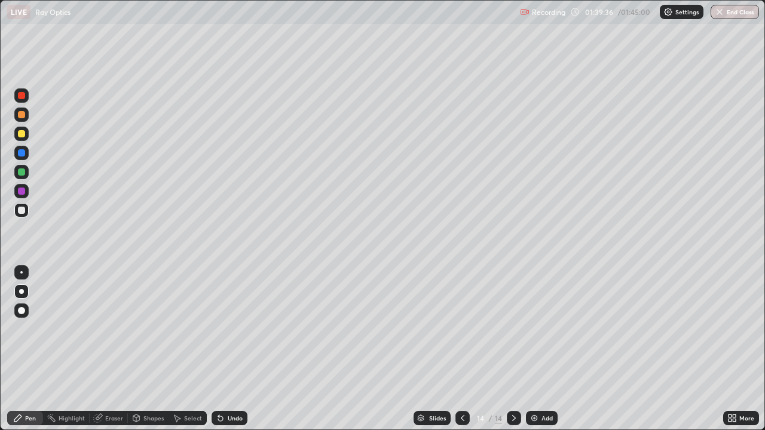
click at [459, 329] on div at bounding box center [462, 418] width 14 height 14
click at [507, 329] on div at bounding box center [514, 418] width 14 height 14
click at [603, 11] on div "01:40:05" at bounding box center [599, 11] width 33 height 7
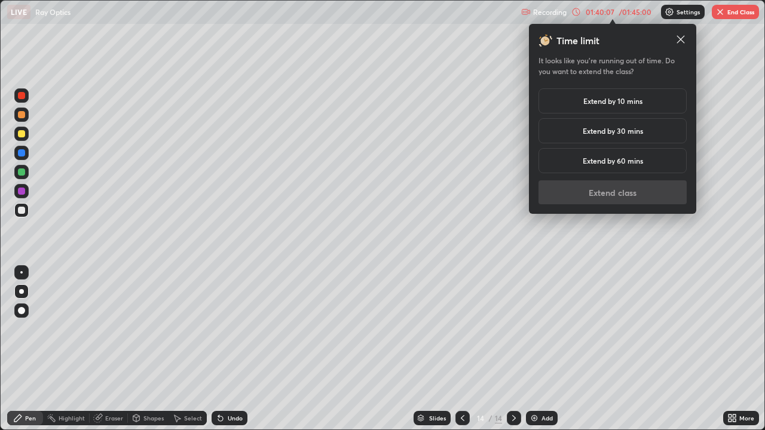
click at [630, 103] on h5 "Extend by 10 mins" at bounding box center [612, 101] width 59 height 11
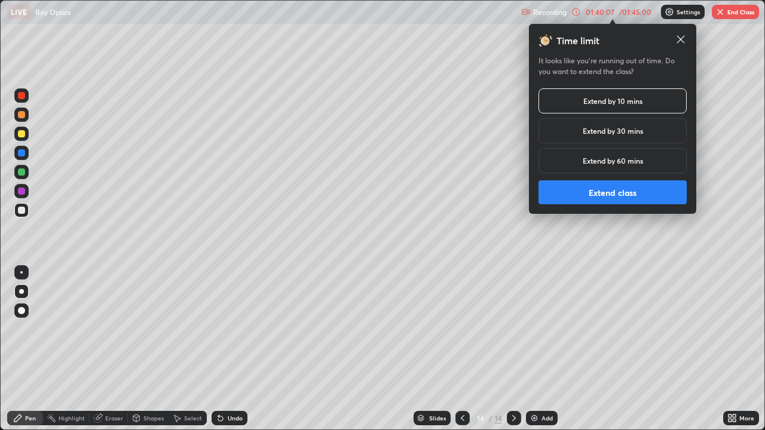
click at [634, 200] on button "Extend class" at bounding box center [612, 192] width 148 height 24
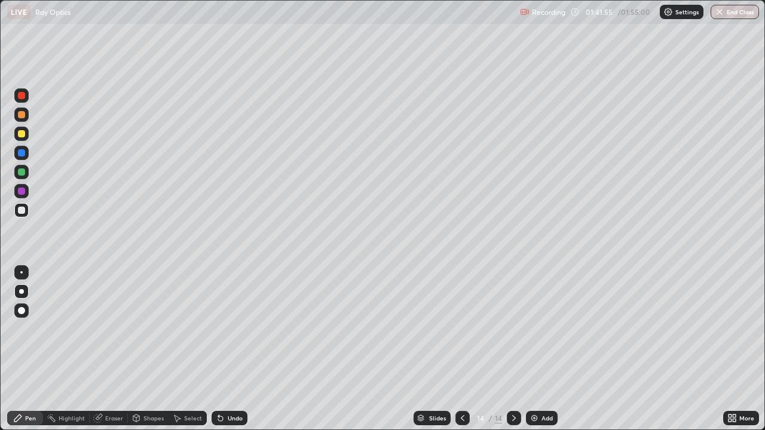
click at [461, 329] on icon at bounding box center [463, 418] width 10 height 10
click at [460, 329] on div at bounding box center [462, 418] width 14 height 14
click at [511, 329] on icon at bounding box center [514, 418] width 10 height 10
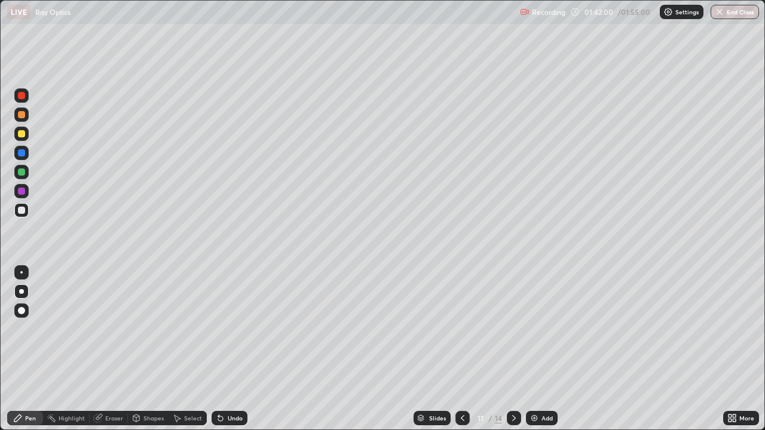
click at [507, 329] on div at bounding box center [514, 418] width 14 height 14
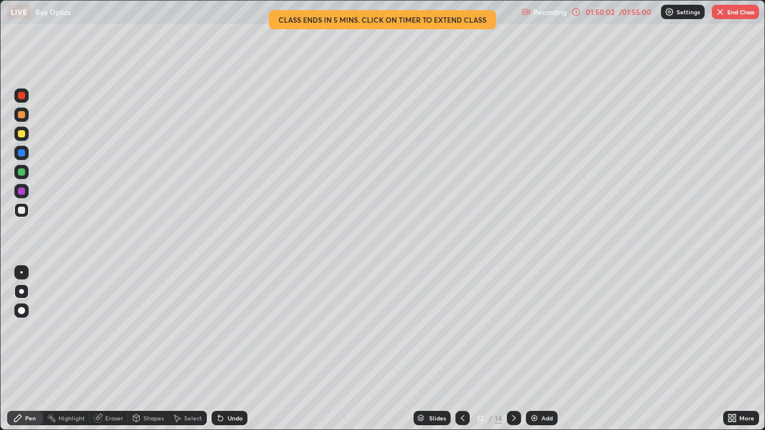
click at [514, 329] on icon at bounding box center [514, 418] width 10 height 10
click at [512, 329] on icon at bounding box center [514, 418] width 10 height 10
click at [461, 329] on icon at bounding box center [463, 418] width 10 height 10
click at [459, 329] on icon at bounding box center [463, 418] width 10 height 10
click at [513, 329] on icon at bounding box center [514, 418] width 10 height 10
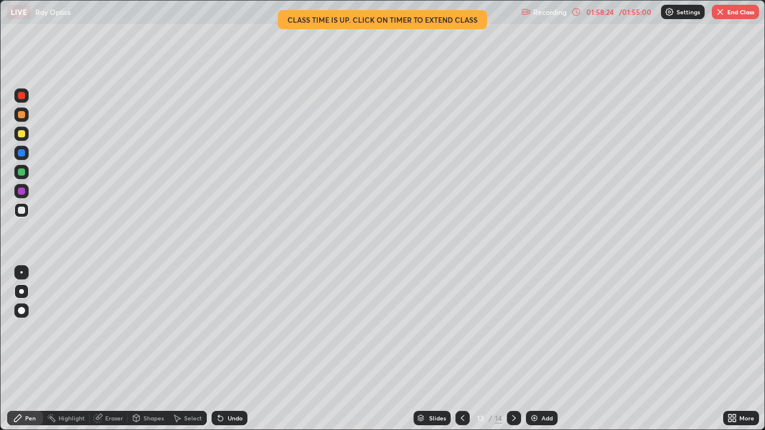
click at [514, 329] on icon at bounding box center [514, 418] width 10 height 10
click at [733, 13] on button "End Class" at bounding box center [735, 12] width 47 height 14
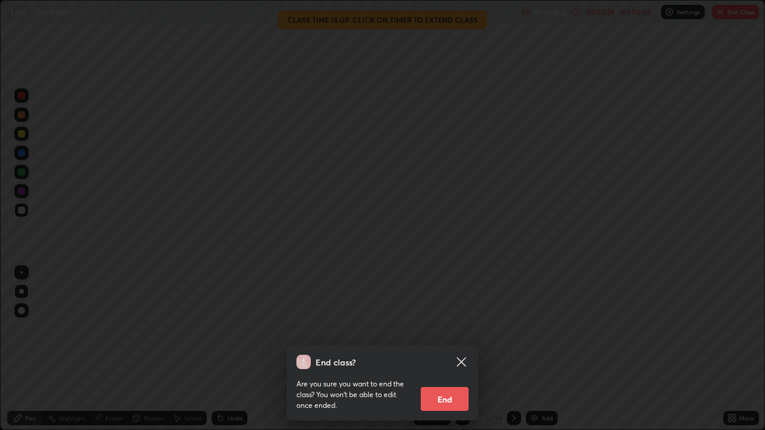
click at [443, 329] on button "End" at bounding box center [445, 399] width 48 height 24
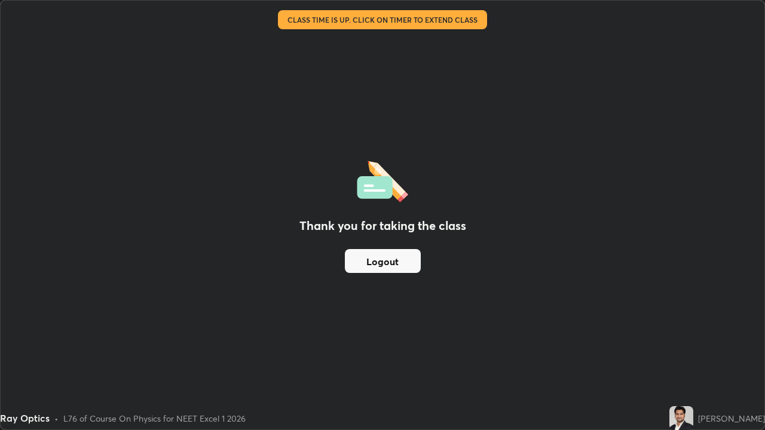
click at [372, 258] on button "Logout" at bounding box center [383, 261] width 76 height 24
